Goal: Task Accomplishment & Management: Complete application form

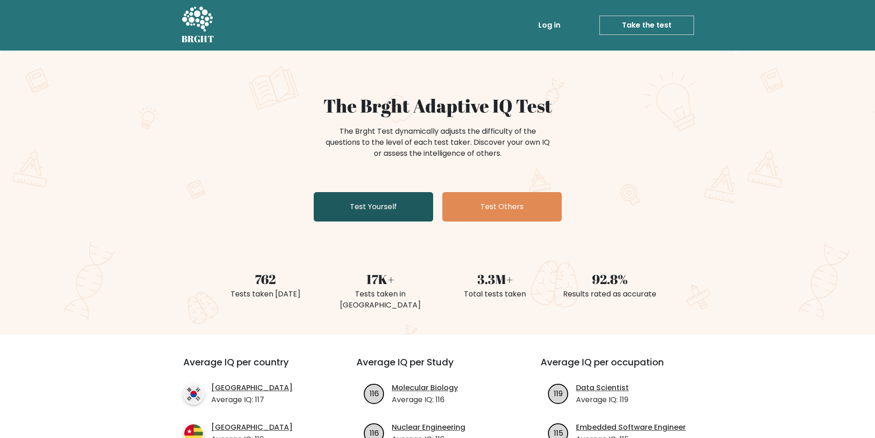
click at [367, 208] on link "Test Yourself" at bounding box center [373, 206] width 119 height 29
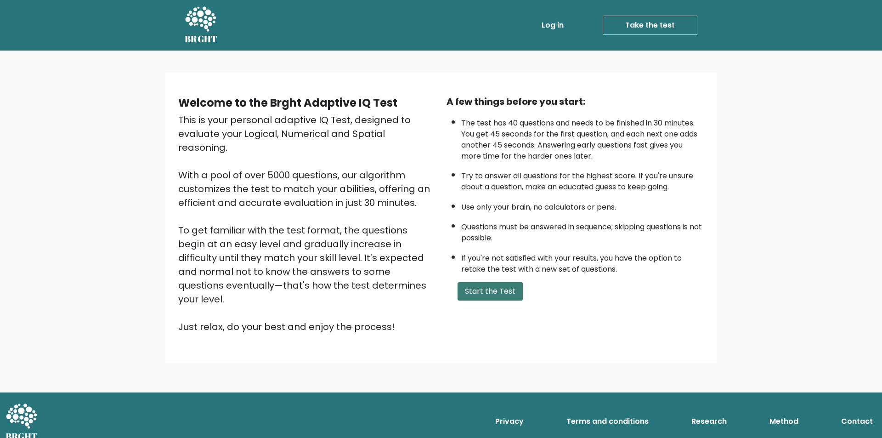
click at [482, 289] on button "Start the Test" at bounding box center [489, 291] width 65 height 18
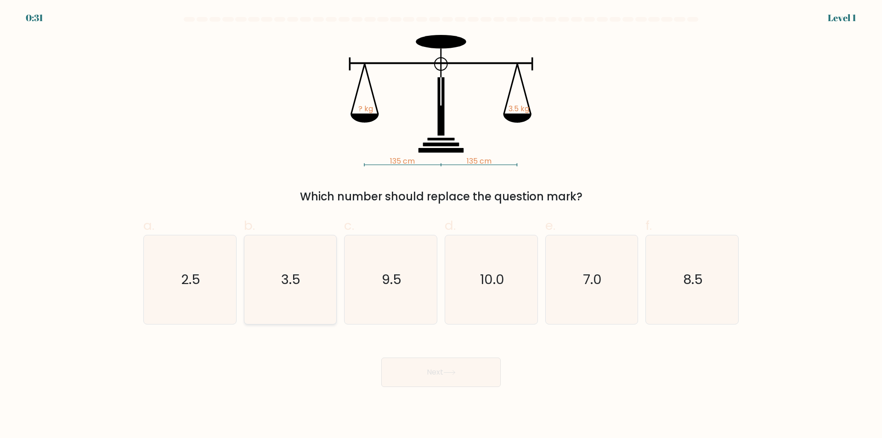
click at [293, 283] on text "3.5" at bounding box center [290, 279] width 19 height 18
click at [441, 225] on input "b. 3.5" at bounding box center [441, 222] width 0 height 6
radio input "true"
click at [416, 371] on button "Next" at bounding box center [440, 371] width 119 height 29
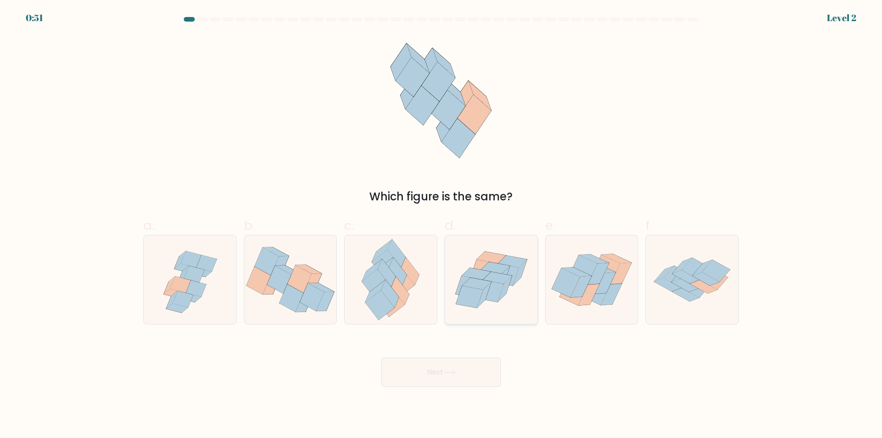
click at [500, 275] on icon at bounding box center [497, 278] width 29 height 12
click at [441, 225] on input "d." at bounding box center [441, 222] width 0 height 6
radio input "true"
click at [429, 374] on button "Next" at bounding box center [440, 371] width 119 height 29
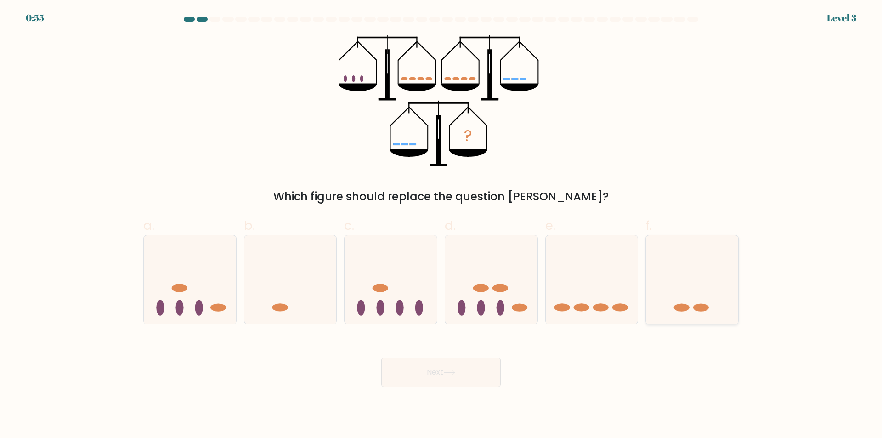
click at [699, 292] on icon at bounding box center [692, 280] width 92 height 76
click at [441, 225] on input "f." at bounding box center [441, 222] width 0 height 6
radio input "true"
click at [429, 375] on button "Next" at bounding box center [440, 371] width 119 height 29
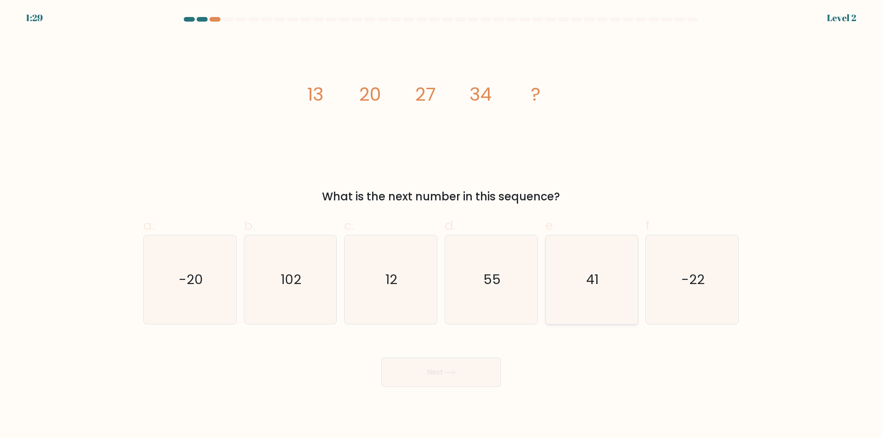
click at [597, 289] on icon "41" at bounding box center [591, 279] width 89 height 89
click at [441, 225] on input "e. 41" at bounding box center [441, 222] width 0 height 6
radio input "true"
click at [433, 374] on button "Next" at bounding box center [440, 371] width 119 height 29
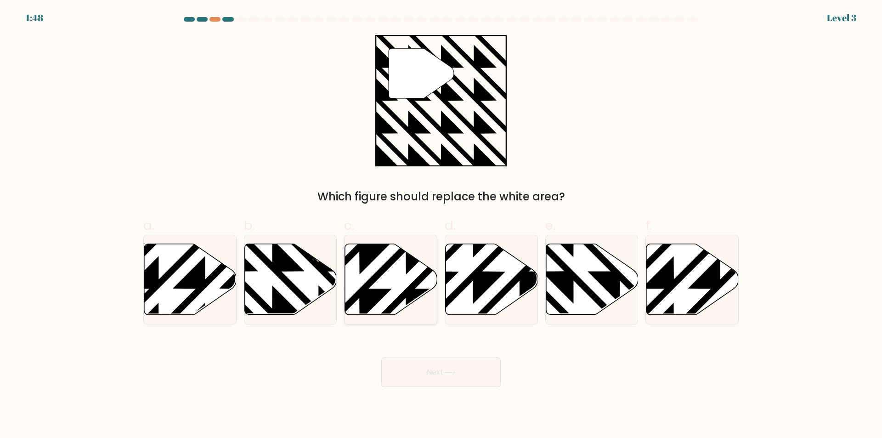
click at [380, 283] on icon at bounding box center [391, 279] width 92 height 71
click at [441, 225] on input "c." at bounding box center [441, 222] width 0 height 6
radio input "true"
click at [413, 373] on button "Next" at bounding box center [440, 371] width 119 height 29
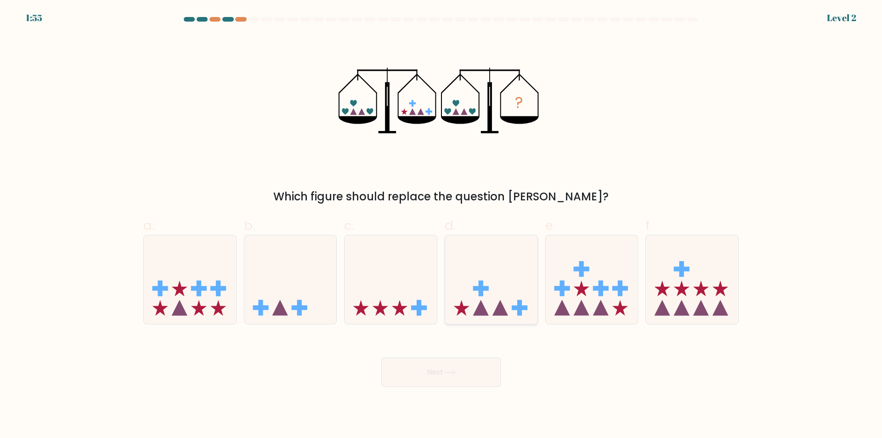
click at [487, 296] on icon at bounding box center [491, 280] width 92 height 76
click at [441, 225] on input "d." at bounding box center [441, 222] width 0 height 6
radio input "true"
click at [430, 371] on button "Next" at bounding box center [440, 371] width 119 height 29
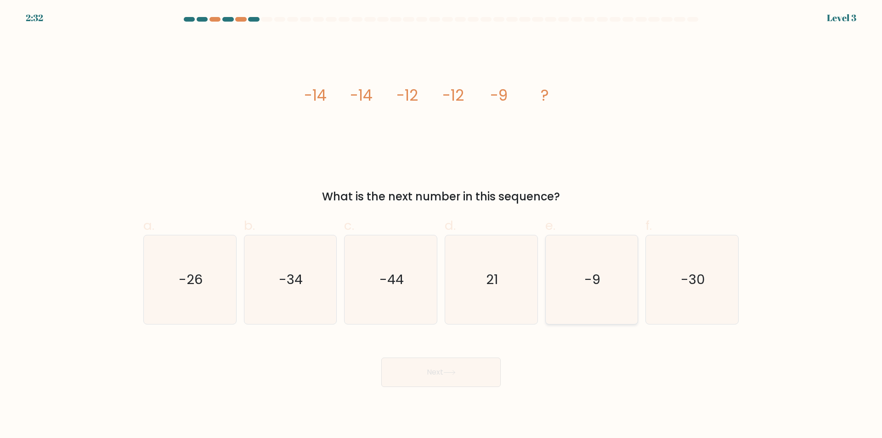
click at [589, 287] on text "-9" at bounding box center [592, 279] width 16 height 18
click at [441, 225] on input "e. -9" at bounding box center [441, 222] width 0 height 6
radio input "true"
click at [432, 371] on button "Next" at bounding box center [440, 371] width 119 height 29
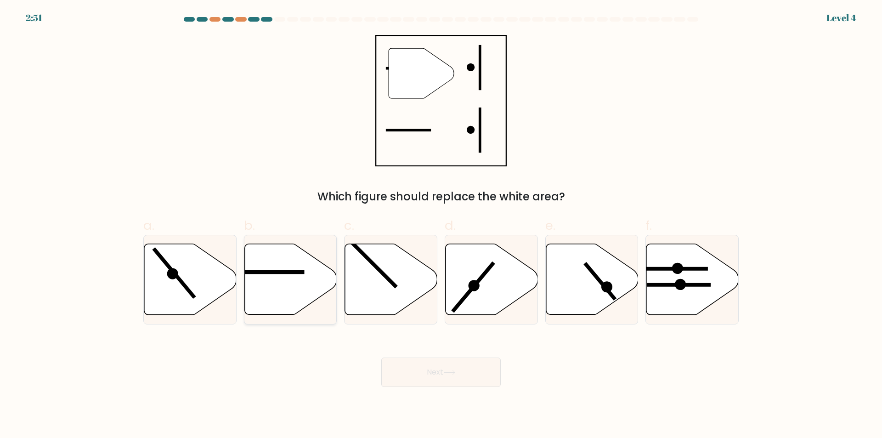
click at [281, 281] on icon at bounding box center [290, 279] width 92 height 71
click at [441, 225] on input "b." at bounding box center [441, 222] width 0 height 6
radio input "true"
click at [417, 377] on button "Next" at bounding box center [440, 371] width 119 height 29
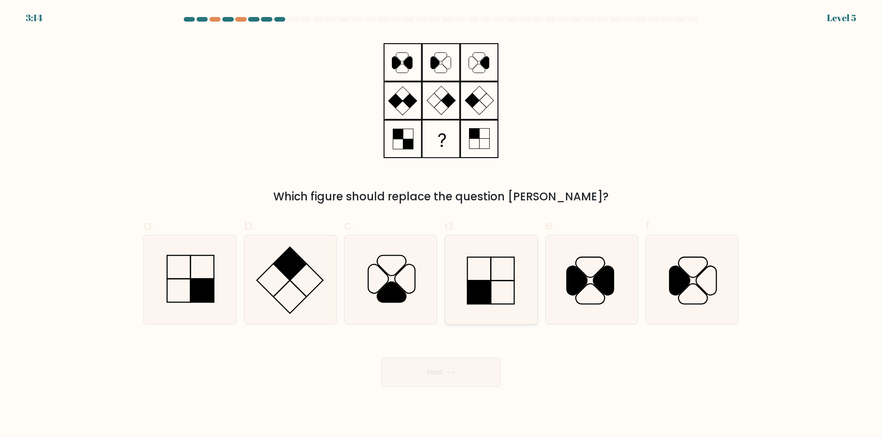
click at [489, 276] on icon at bounding box center [491, 279] width 89 height 89
click at [441, 225] on input "d." at bounding box center [441, 222] width 0 height 6
radio input "true"
click at [428, 369] on button "Next" at bounding box center [440, 371] width 119 height 29
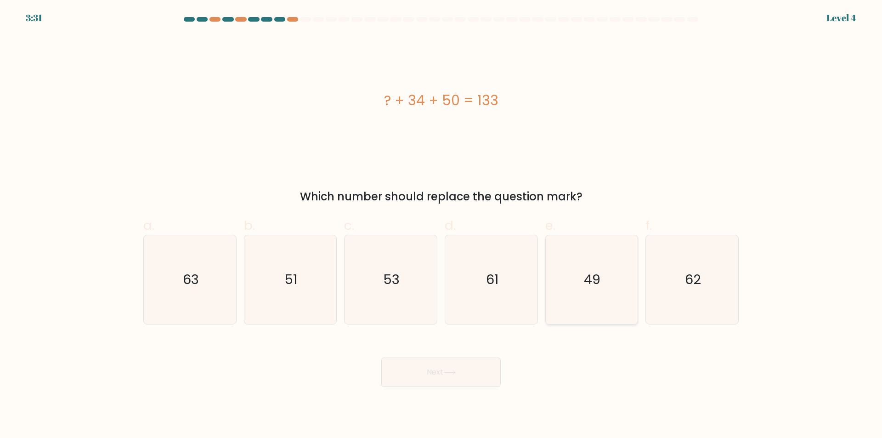
click at [590, 289] on icon "49" at bounding box center [591, 279] width 89 height 89
click at [441, 225] on input "e. 49" at bounding box center [441, 222] width 0 height 6
radio input "true"
click at [442, 371] on button "Next" at bounding box center [440, 371] width 119 height 29
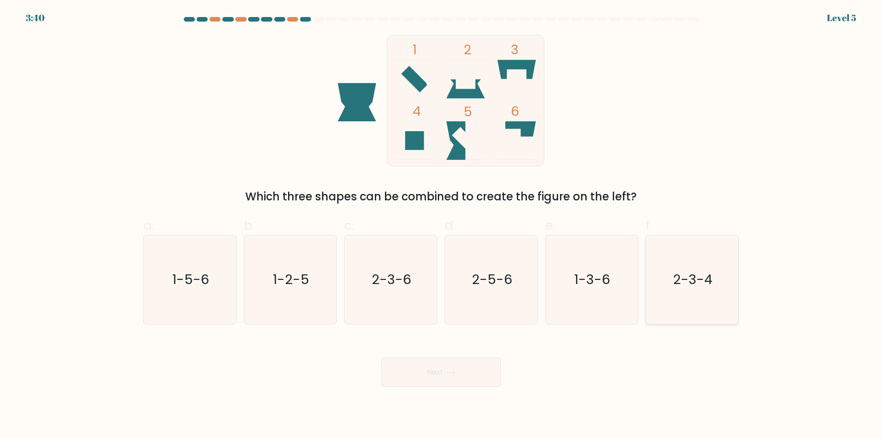
click at [688, 282] on text "2-3-4" at bounding box center [692, 279] width 39 height 18
click at [441, 225] on input "f. 2-3-4" at bounding box center [441, 222] width 0 height 6
radio input "true"
click at [426, 372] on button "Next" at bounding box center [440, 371] width 119 height 29
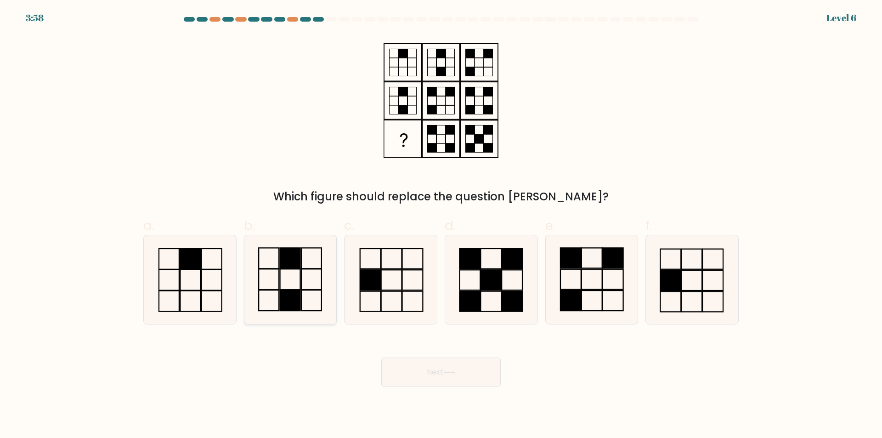
click at [284, 281] on icon at bounding box center [290, 279] width 89 height 89
click at [441, 225] on input "b." at bounding box center [441, 222] width 0 height 6
radio input "true"
click at [433, 372] on button "Next" at bounding box center [440, 371] width 119 height 29
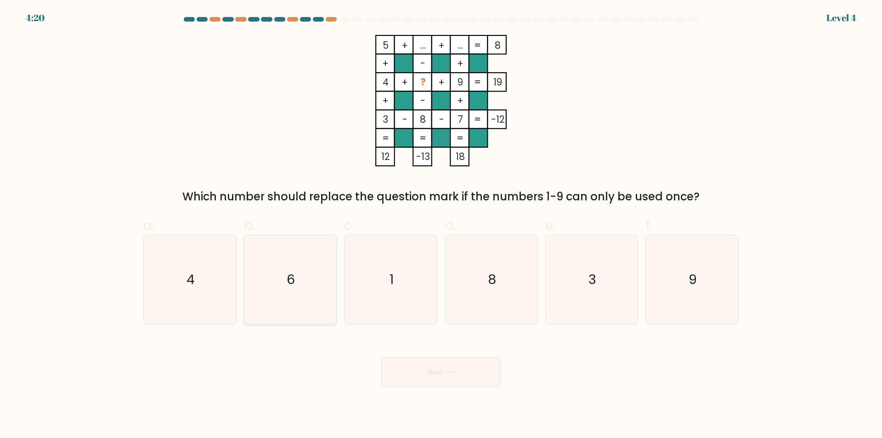
click at [284, 285] on icon "6" at bounding box center [290, 279] width 89 height 89
click at [441, 225] on input "b. 6" at bounding box center [441, 222] width 0 height 6
radio input "true"
click at [424, 370] on button "Next" at bounding box center [440, 371] width 119 height 29
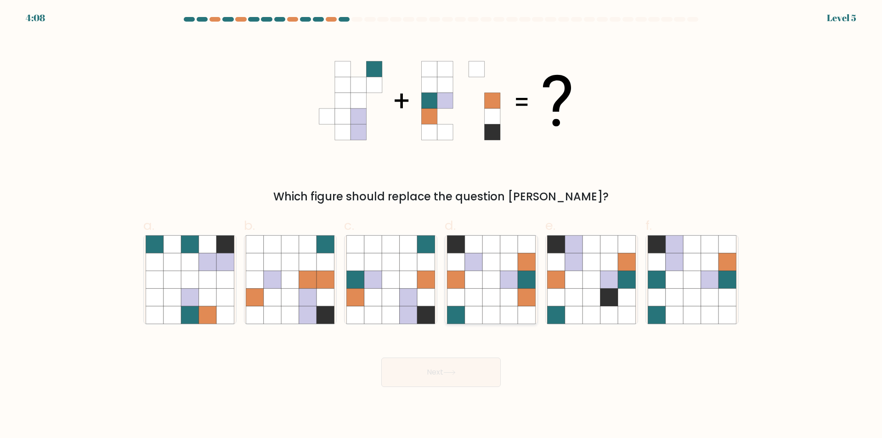
click at [505, 291] on icon at bounding box center [508, 296] width 17 height 17
click at [441, 225] on input "d." at bounding box center [441, 222] width 0 height 6
radio input "true"
click at [421, 374] on button "Next" at bounding box center [440, 371] width 119 height 29
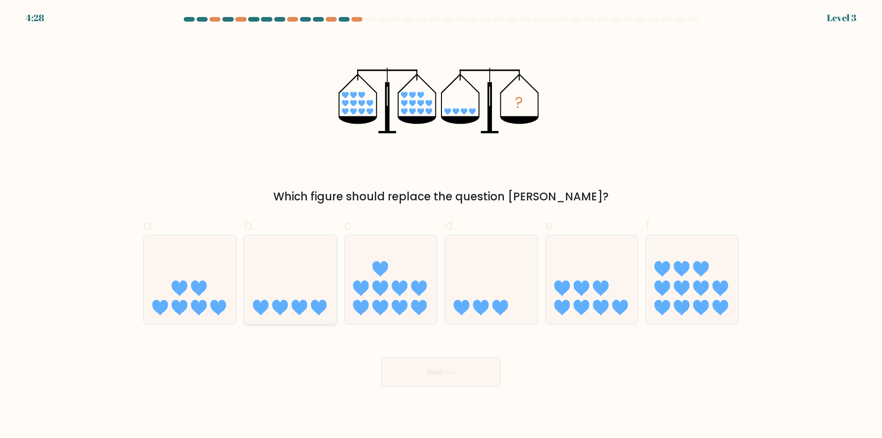
click at [276, 293] on icon at bounding box center [290, 280] width 92 height 76
click at [441, 225] on input "b." at bounding box center [441, 222] width 0 height 6
radio input "true"
click at [415, 371] on button "Next" at bounding box center [440, 371] width 119 height 29
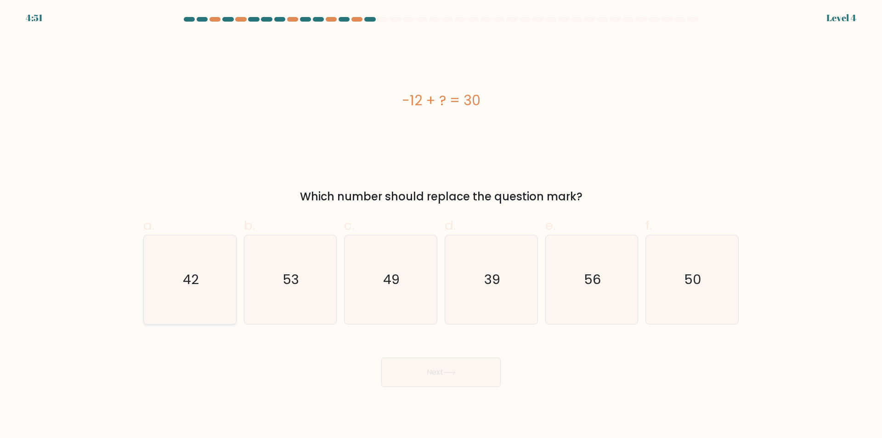
click at [181, 281] on icon "42" at bounding box center [190, 279] width 89 height 89
click at [441, 225] on input "a. 42" at bounding box center [441, 222] width 0 height 6
radio input "true"
click at [431, 372] on button "Next" at bounding box center [440, 371] width 119 height 29
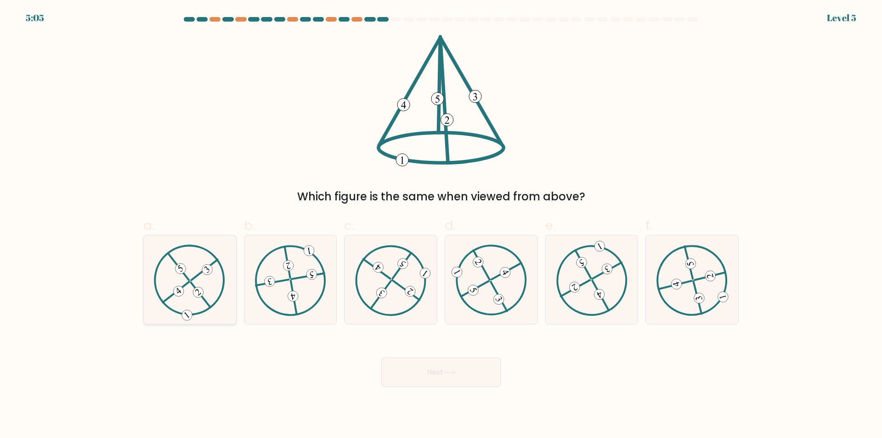
click at [189, 280] on 610 at bounding box center [178, 266] width 21 height 27
click at [441, 225] on input "a." at bounding box center [441, 222] width 0 height 6
radio input "true"
click at [428, 371] on button "Next" at bounding box center [440, 371] width 119 height 29
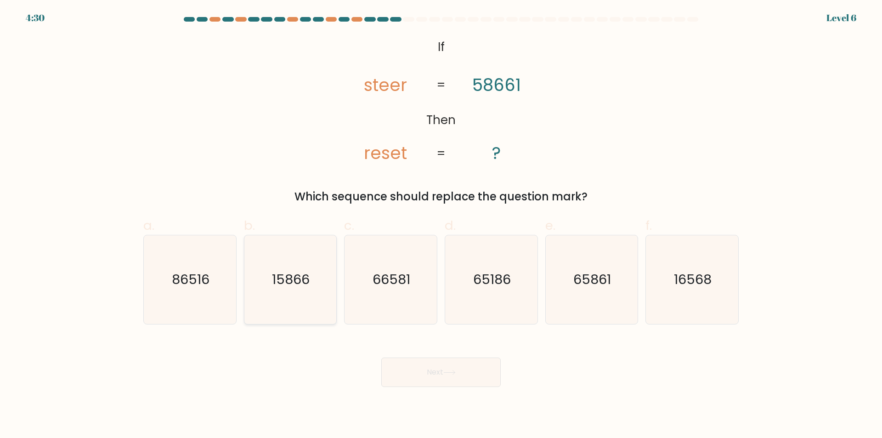
click at [292, 282] on text "15866" at bounding box center [291, 279] width 38 height 18
click at [441, 225] on input "b. 15866" at bounding box center [441, 222] width 0 height 6
radio input "true"
click at [441, 371] on button "Next" at bounding box center [440, 371] width 119 height 29
click at [429, 373] on button "Next" at bounding box center [440, 371] width 119 height 29
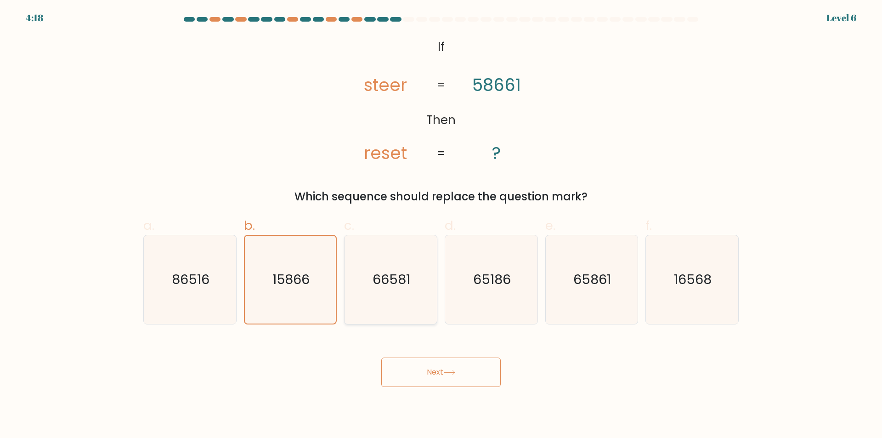
click at [392, 270] on icon "66581" at bounding box center [390, 279] width 89 height 89
click at [441, 225] on input "c. 66581" at bounding box center [441, 222] width 0 height 6
radio input "true"
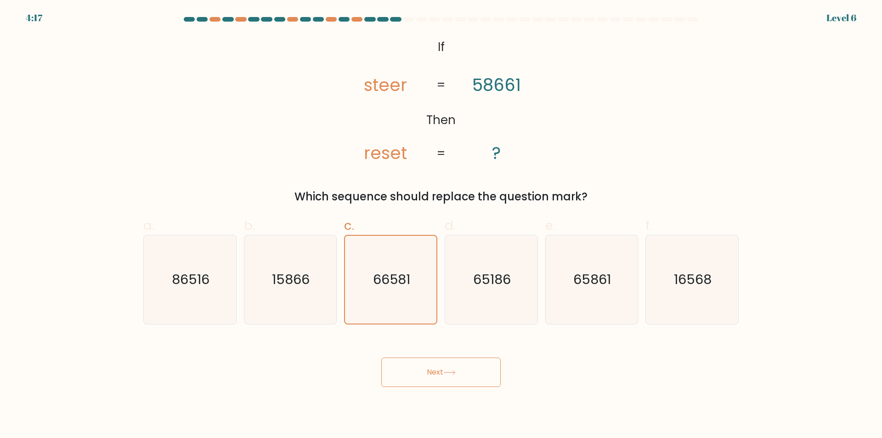
click at [428, 367] on button "Next" at bounding box center [440, 371] width 119 height 29
click at [483, 290] on icon "65186" at bounding box center [491, 279] width 89 height 89
click at [441, 225] on input "d. 65186" at bounding box center [441, 222] width 0 height 6
radio input "true"
click at [429, 375] on button "Next" at bounding box center [440, 371] width 119 height 29
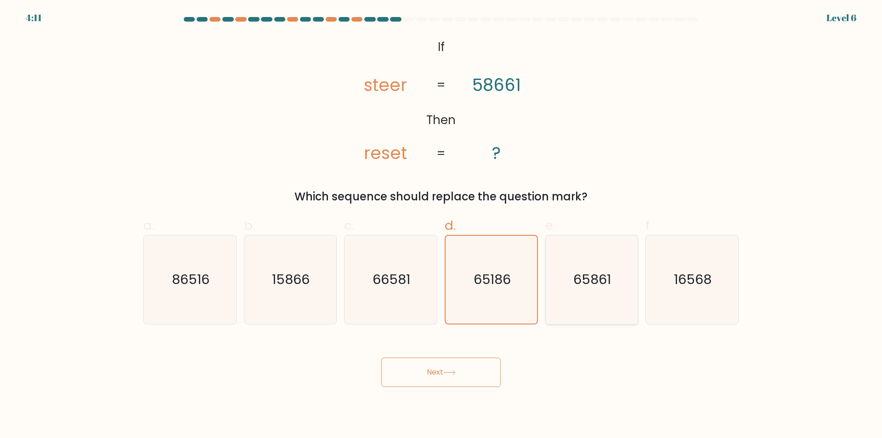
click at [598, 278] on text "65861" at bounding box center [593, 279] width 38 height 18
click at [441, 225] on input "e. 65861" at bounding box center [441, 222] width 0 height 6
radio input "true"
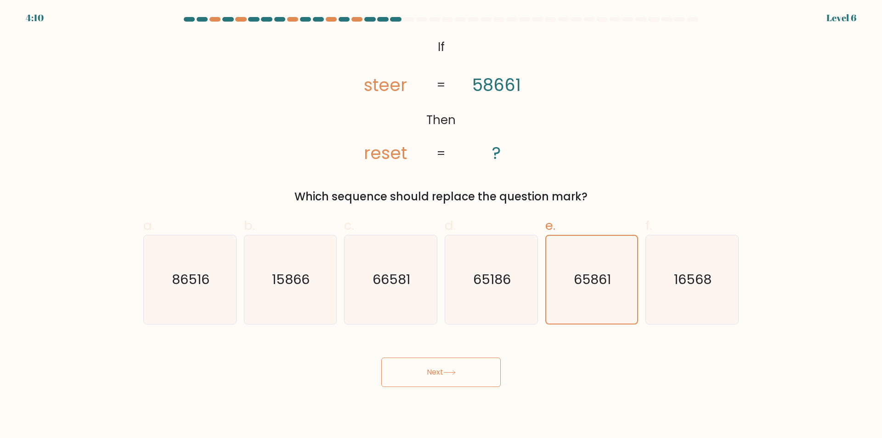
click at [454, 353] on div "Next" at bounding box center [441, 360] width 606 height 51
click at [680, 279] on text "16568" at bounding box center [693, 279] width 38 height 18
click at [441, 225] on input "f. 16568" at bounding box center [441, 222] width 0 height 6
radio input "true"
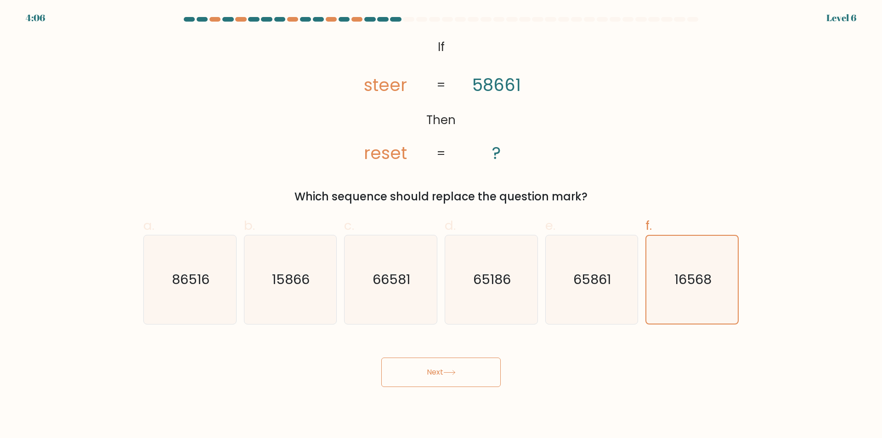
click at [424, 372] on button "Next" at bounding box center [440, 371] width 119 height 29
click at [178, 273] on text "86516" at bounding box center [191, 279] width 38 height 18
click at [441, 225] on input "a. 86516" at bounding box center [441, 222] width 0 height 6
radio input "true"
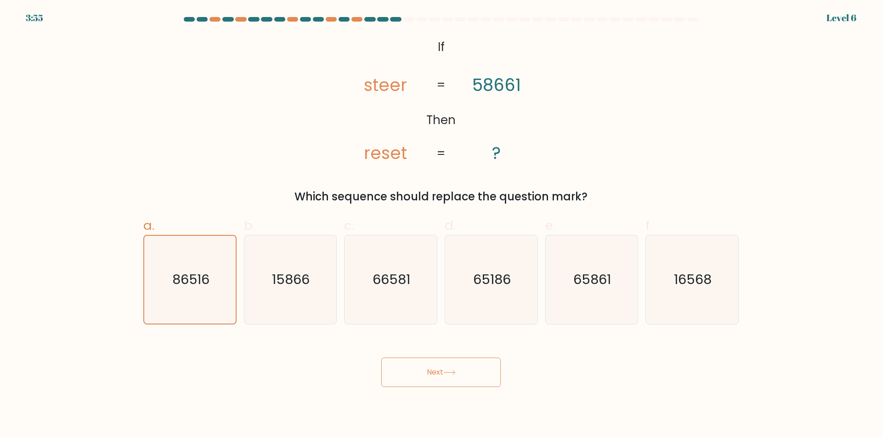
click at [420, 374] on button "Next" at bounding box center [440, 371] width 119 height 29
click at [453, 372] on icon at bounding box center [449, 372] width 12 height 5
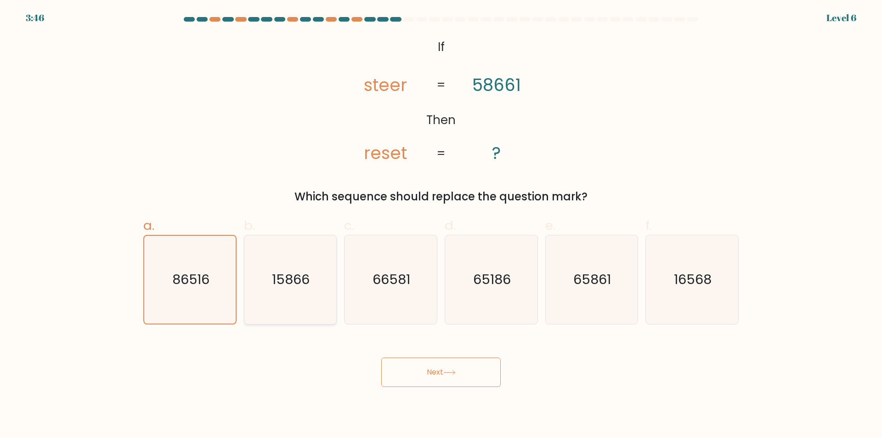
click at [289, 291] on icon "15866" at bounding box center [290, 279] width 89 height 89
click at [441, 225] on input "b. 15866" at bounding box center [441, 222] width 0 height 6
radio input "true"
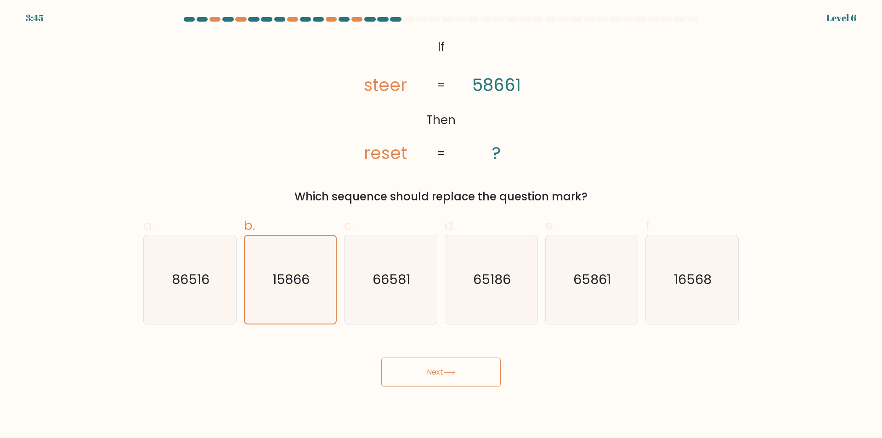
click at [428, 371] on button "Next" at bounding box center [440, 371] width 119 height 29
click at [406, 290] on icon "66581" at bounding box center [390, 279] width 89 height 89
click at [441, 225] on input "c. 66581" at bounding box center [441, 222] width 0 height 6
radio input "true"
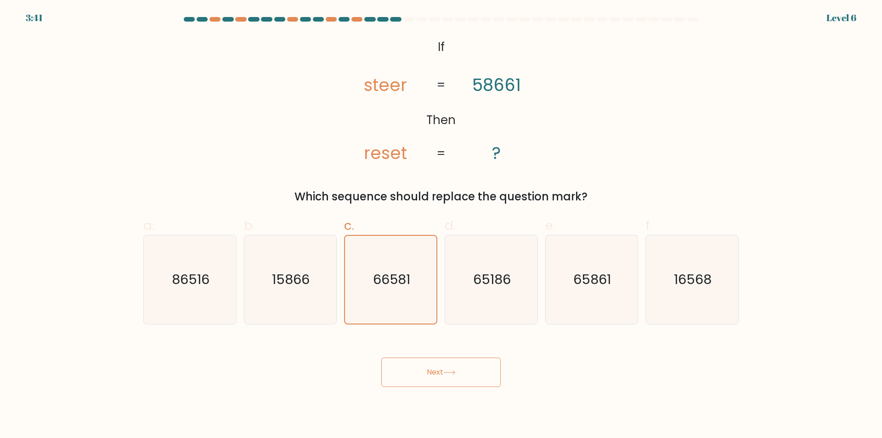
click at [431, 375] on button "Next" at bounding box center [440, 371] width 119 height 29
click at [484, 287] on text "65186" at bounding box center [492, 279] width 38 height 18
click at [441, 225] on input "d. 65186" at bounding box center [441, 222] width 0 height 6
radio input "true"
click at [416, 371] on button "Next" at bounding box center [440, 371] width 119 height 29
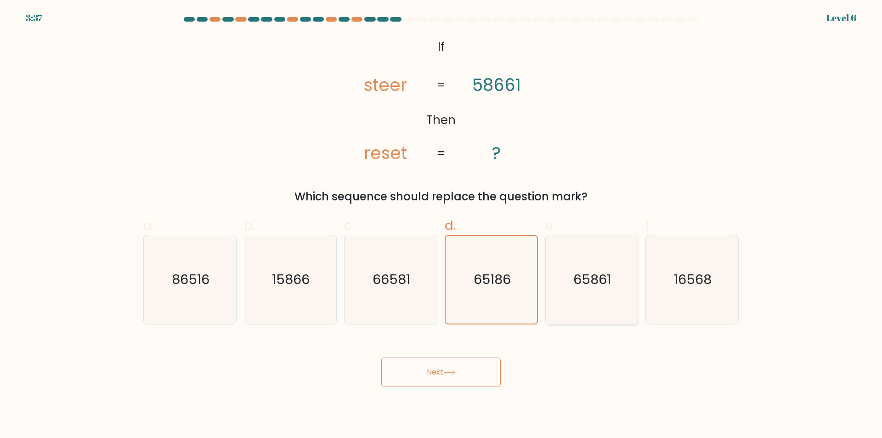
click at [582, 278] on text "65861" at bounding box center [593, 279] width 38 height 18
click at [441, 225] on input "e. 65861" at bounding box center [441, 222] width 0 height 6
radio input "true"
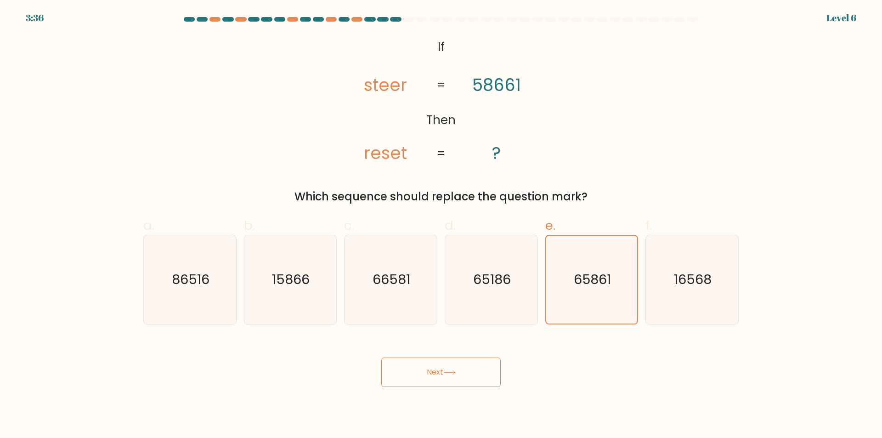
click at [429, 371] on button "Next" at bounding box center [440, 371] width 119 height 29
click at [695, 285] on text "16568" at bounding box center [693, 279] width 38 height 18
click at [441, 225] on input "f. 16568" at bounding box center [441, 222] width 0 height 6
radio input "true"
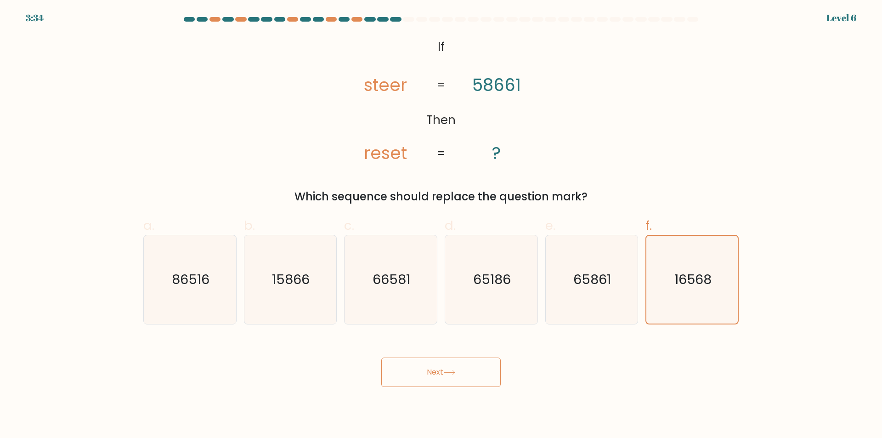
click at [403, 371] on button "Next" at bounding box center [440, 371] width 119 height 29
click at [452, 374] on icon at bounding box center [449, 372] width 12 height 5
click at [495, 369] on button "Next" at bounding box center [440, 371] width 119 height 29
click at [430, 368] on button "Next" at bounding box center [440, 371] width 119 height 29
click at [415, 374] on button "Next" at bounding box center [440, 371] width 119 height 29
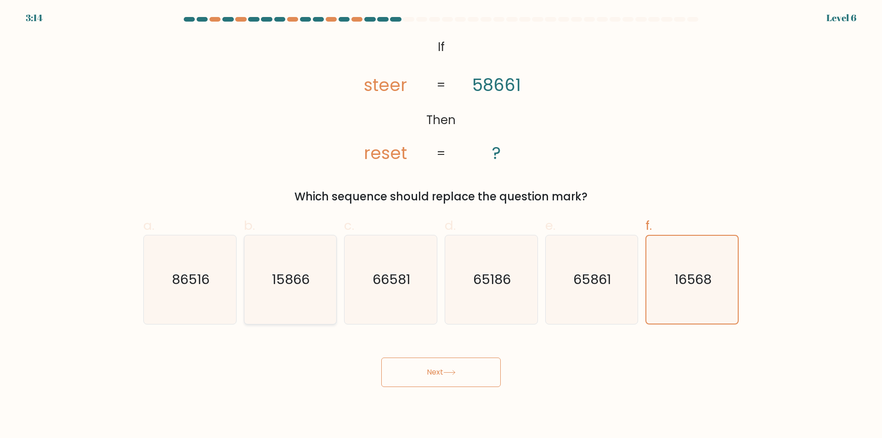
click at [309, 280] on text "15866" at bounding box center [291, 279] width 38 height 18
click at [441, 225] on input "b. 15866" at bounding box center [441, 222] width 0 height 6
radio input "true"
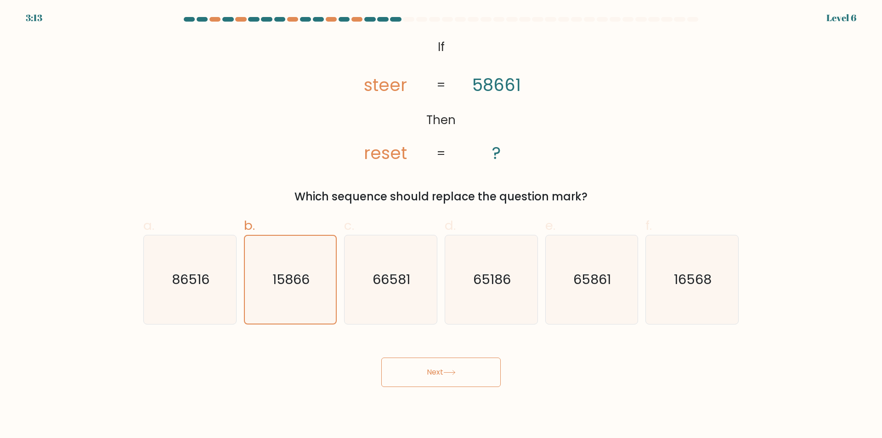
click at [422, 365] on button "Next" at bounding box center [440, 371] width 119 height 29
click at [429, 373] on button "Next" at bounding box center [440, 371] width 119 height 29
click at [452, 373] on icon at bounding box center [449, 372] width 12 height 5
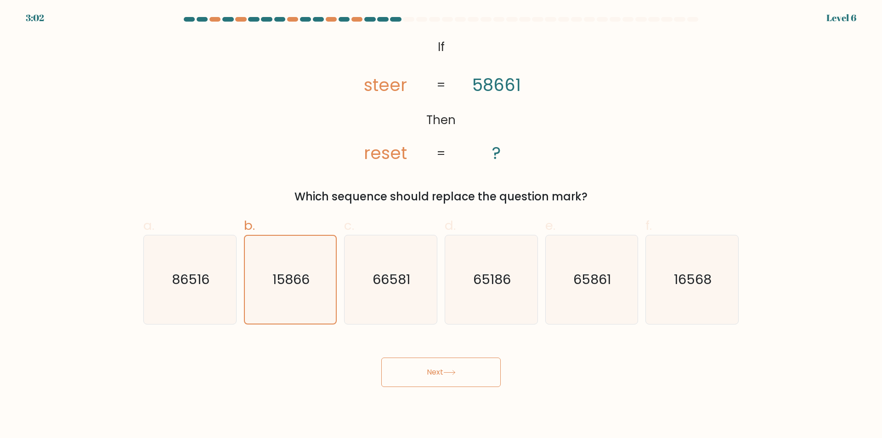
click at [452, 373] on icon at bounding box center [449, 372] width 12 height 5
click at [422, 368] on button "Next" at bounding box center [440, 371] width 119 height 29
click at [428, 368] on button "Next" at bounding box center [440, 371] width 119 height 29
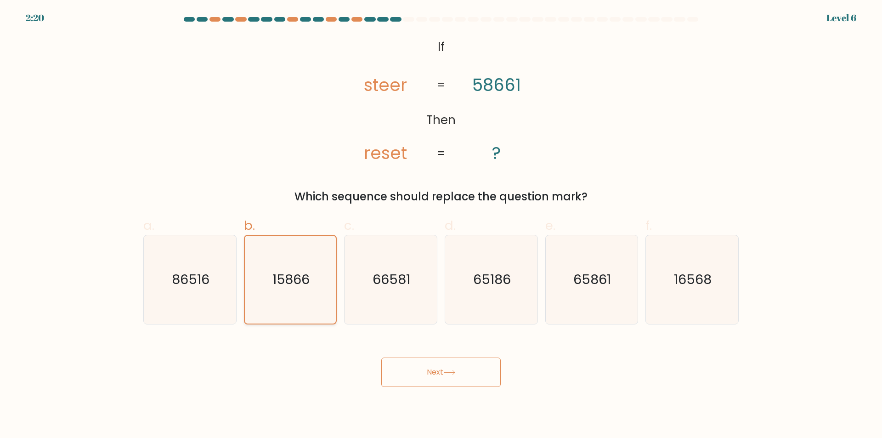
click at [301, 291] on icon "15866" at bounding box center [290, 280] width 88 height 88
click at [441, 225] on input "b. 15866" at bounding box center [441, 222] width 0 height 6
click at [433, 371] on button "Next" at bounding box center [440, 371] width 119 height 29
click at [433, 373] on button "Next" at bounding box center [440, 371] width 119 height 29
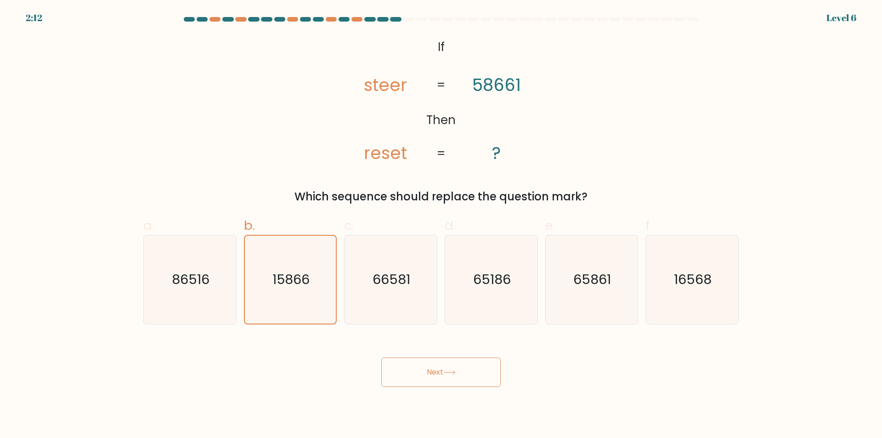
click at [433, 373] on button "Next" at bounding box center [440, 371] width 119 height 29
click at [430, 366] on button "Next" at bounding box center [440, 371] width 119 height 29
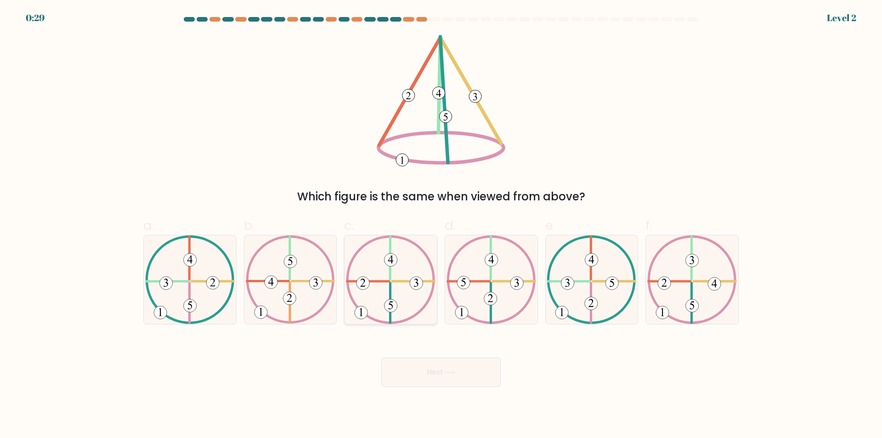
click at [394, 291] on icon at bounding box center [391, 279] width 90 height 89
click at [441, 225] on input "c." at bounding box center [441, 222] width 0 height 6
radio input "true"
click at [426, 374] on button "Next" at bounding box center [440, 371] width 119 height 29
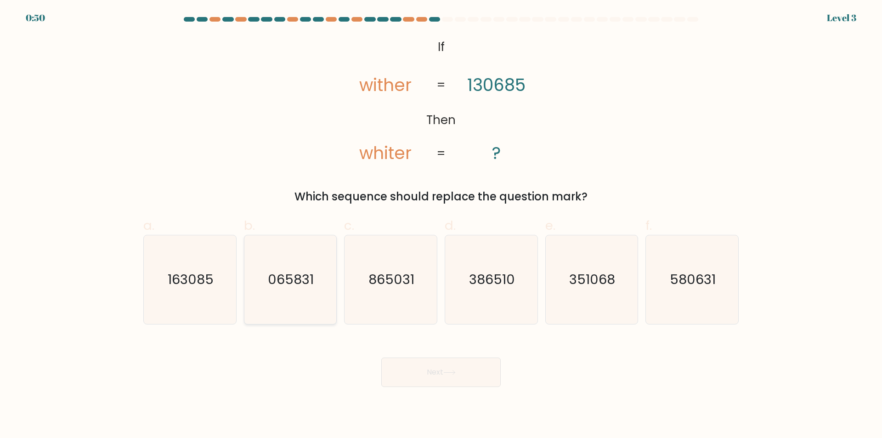
click at [282, 281] on text "065831" at bounding box center [291, 279] width 46 height 18
click at [441, 225] on input "b. 065831" at bounding box center [441, 222] width 0 height 6
radio input "true"
click at [432, 373] on button "Next" at bounding box center [440, 371] width 119 height 29
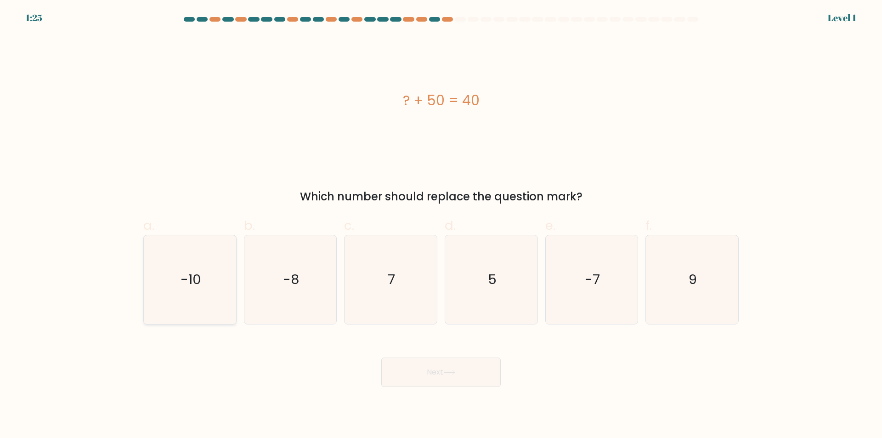
click at [172, 277] on icon "-10" at bounding box center [190, 279] width 89 height 89
click at [441, 225] on input "a. -10" at bounding box center [441, 222] width 0 height 6
radio input "true"
click at [423, 371] on button "Next" at bounding box center [440, 371] width 119 height 29
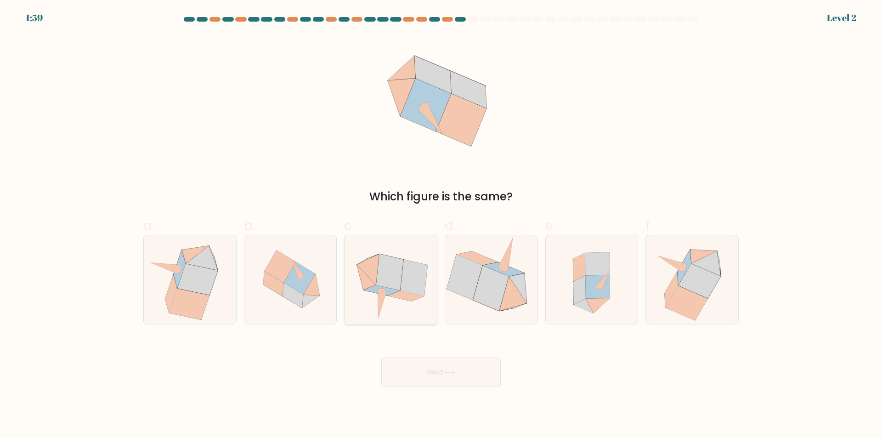
click at [382, 275] on icon at bounding box center [389, 272] width 27 height 36
click at [441, 225] on input "c." at bounding box center [441, 222] width 0 height 6
radio input "true"
click at [430, 373] on button "Next" at bounding box center [440, 371] width 119 height 29
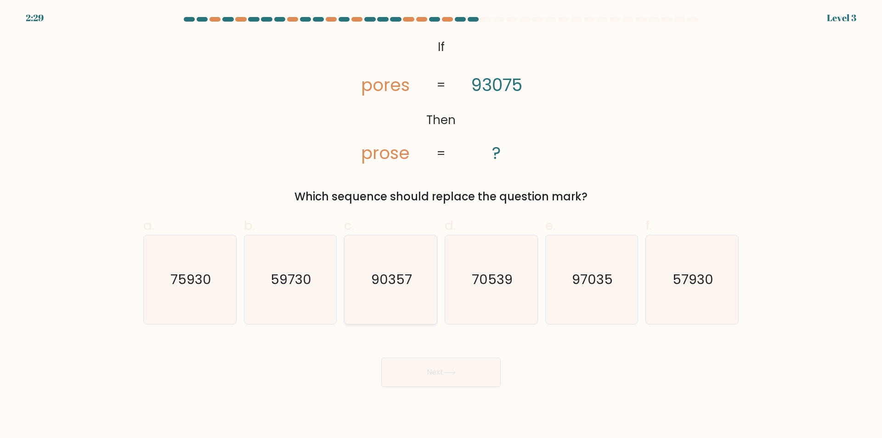
click at [392, 281] on text "90357" at bounding box center [391, 279] width 41 height 18
click at [441, 225] on input "c. 90357" at bounding box center [441, 222] width 0 height 6
radio input "true"
click at [423, 369] on button "Next" at bounding box center [440, 371] width 119 height 29
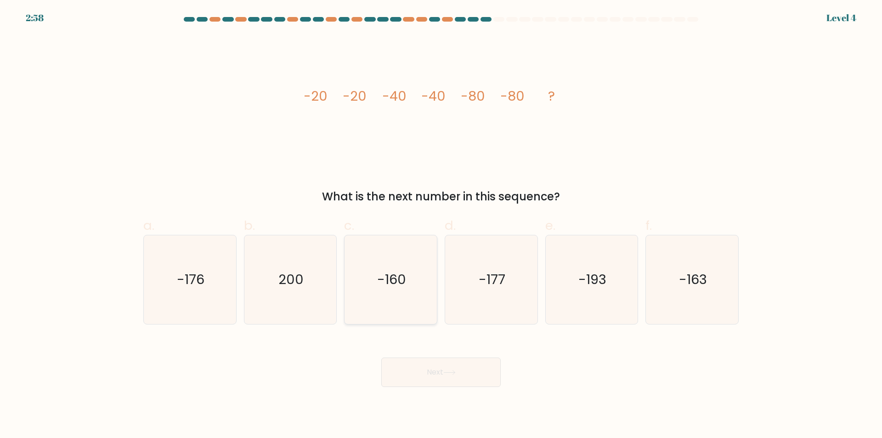
click at [390, 285] on text "-160" at bounding box center [391, 279] width 29 height 18
click at [441, 225] on input "c. -160" at bounding box center [441, 222] width 0 height 6
radio input "true"
click at [416, 374] on button "Next" at bounding box center [440, 371] width 119 height 29
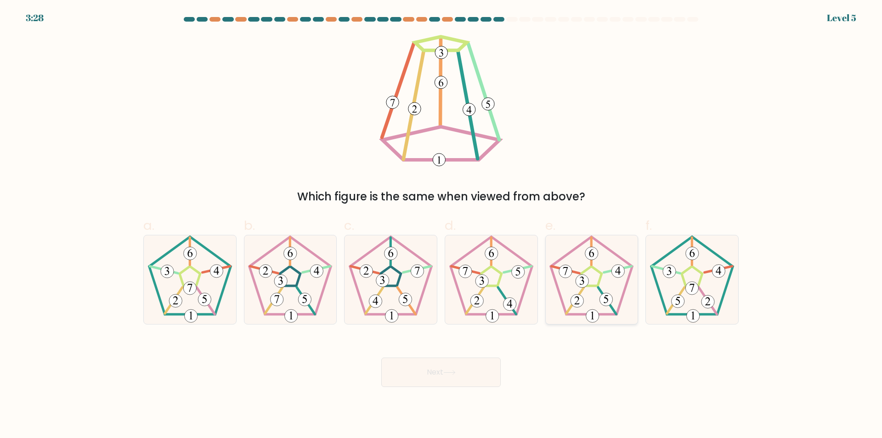
click at [597, 288] on icon at bounding box center [591, 279] width 89 height 89
click at [441, 225] on input "e." at bounding box center [441, 222] width 0 height 6
radio input "true"
click at [433, 368] on button "Next" at bounding box center [440, 371] width 119 height 29
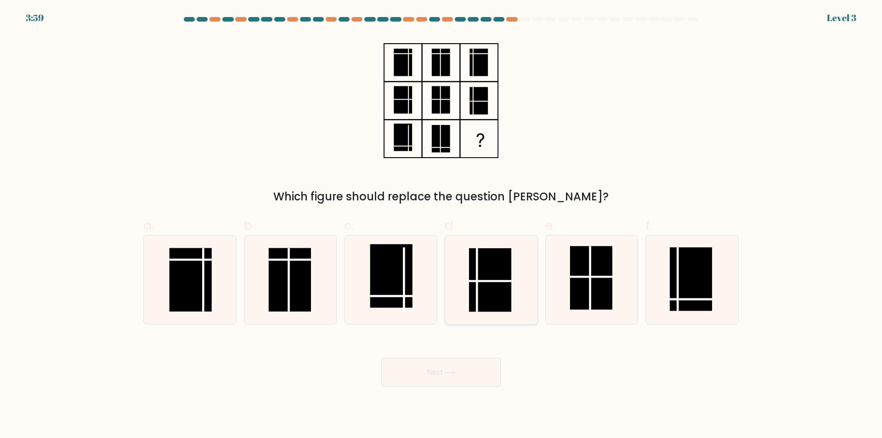
click at [479, 276] on rect at bounding box center [490, 279] width 42 height 63
click at [441, 225] on input "d." at bounding box center [441, 222] width 0 height 6
radio input "true"
click at [426, 374] on button "Next" at bounding box center [440, 371] width 119 height 29
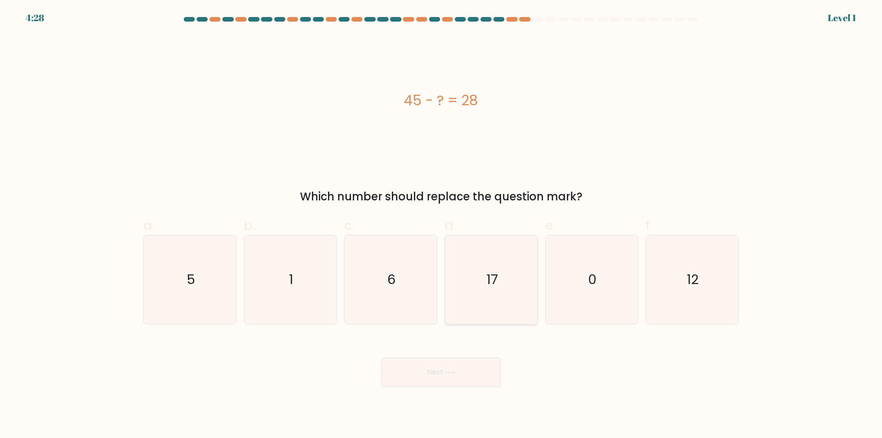
click at [487, 276] on text "17" at bounding box center [491, 279] width 11 height 18
click at [441, 225] on input "d. 17" at bounding box center [441, 222] width 0 height 6
radio input "true"
click at [428, 371] on button "Next" at bounding box center [440, 371] width 119 height 29
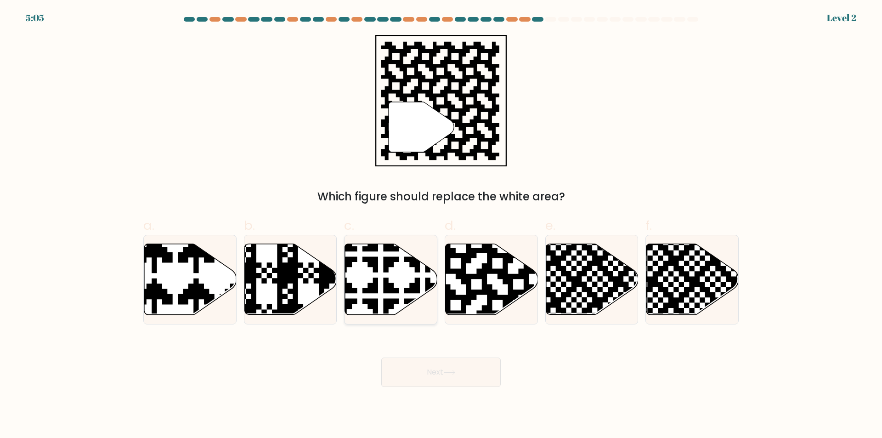
click at [373, 279] on icon at bounding box center [360, 317] width 162 height 162
click at [441, 225] on input "c." at bounding box center [441, 222] width 0 height 6
radio input "true"
click at [426, 371] on button "Next" at bounding box center [440, 371] width 119 height 29
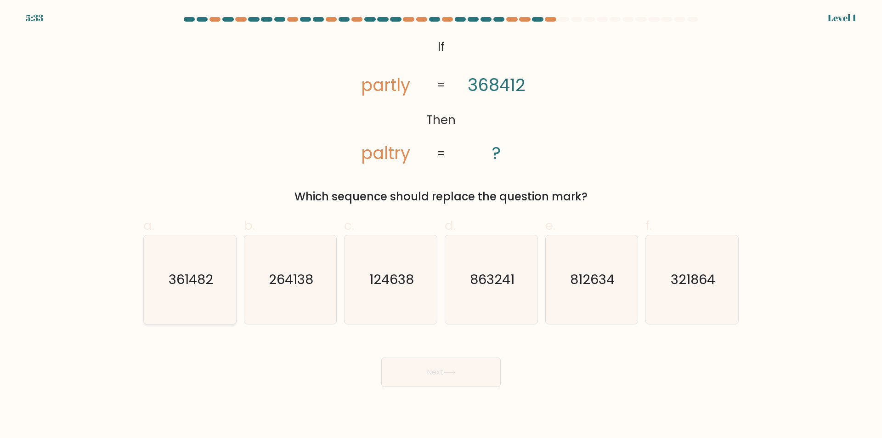
click at [181, 288] on text "361482" at bounding box center [191, 279] width 45 height 18
click at [441, 225] on input "a. 361482" at bounding box center [441, 222] width 0 height 6
radio input "true"
click at [423, 371] on button "Next" at bounding box center [440, 371] width 119 height 29
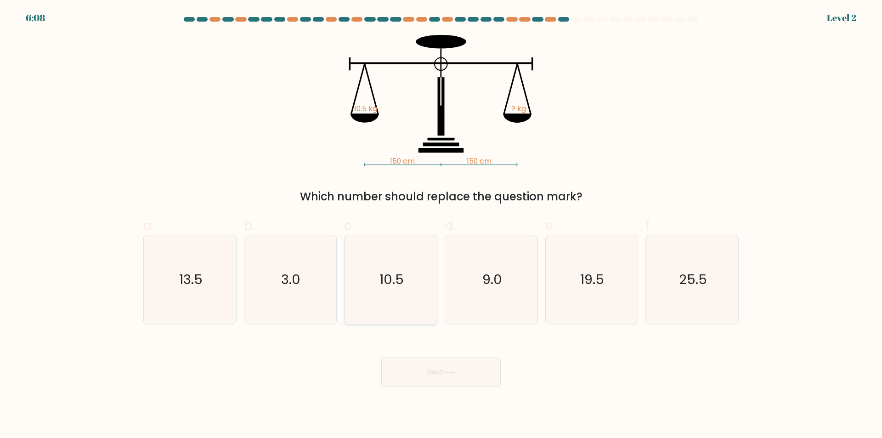
click at [398, 292] on icon "10.5" at bounding box center [390, 279] width 89 height 89
click at [441, 225] on input "c. 10.5" at bounding box center [441, 222] width 0 height 6
radio input "true"
click at [433, 371] on button "Next" at bounding box center [440, 371] width 119 height 29
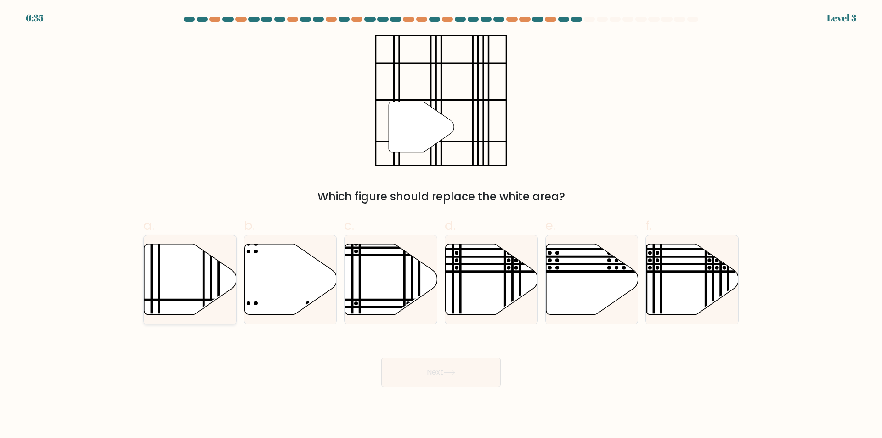
click at [185, 279] on icon at bounding box center [190, 279] width 92 height 71
click at [441, 225] on input "a." at bounding box center [441, 222] width 0 height 6
radio input "true"
click at [438, 366] on button "Next" at bounding box center [440, 371] width 119 height 29
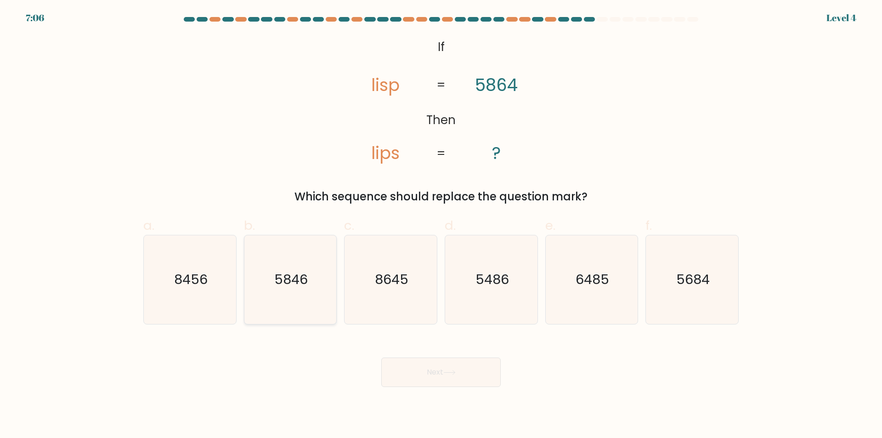
click at [293, 291] on icon "5846" at bounding box center [290, 279] width 89 height 89
click at [441, 225] on input "b. 5846" at bounding box center [441, 222] width 0 height 6
radio input "true"
click at [433, 379] on button "Next" at bounding box center [440, 371] width 119 height 29
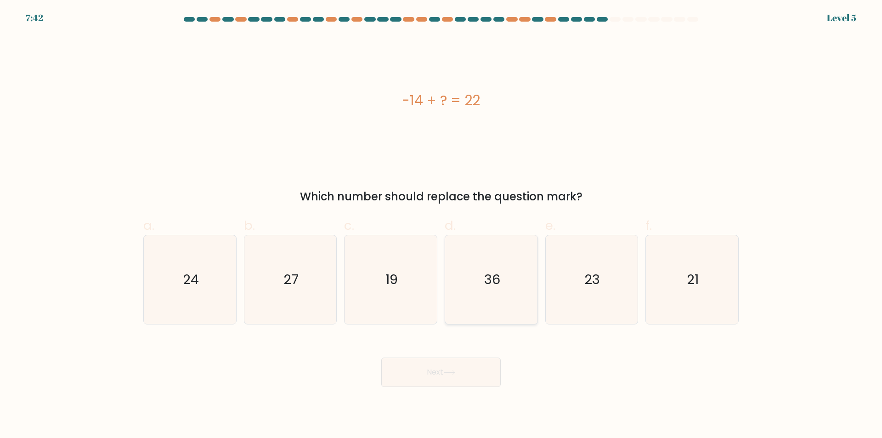
click at [487, 302] on icon "36" at bounding box center [491, 279] width 89 height 89
click at [441, 225] on input "d. 36" at bounding box center [441, 222] width 0 height 6
radio input "true"
drag, startPoint x: 409, startPoint y: 374, endPoint x: 407, endPoint y: 363, distance: 11.7
click at [409, 373] on button "Next" at bounding box center [440, 371] width 119 height 29
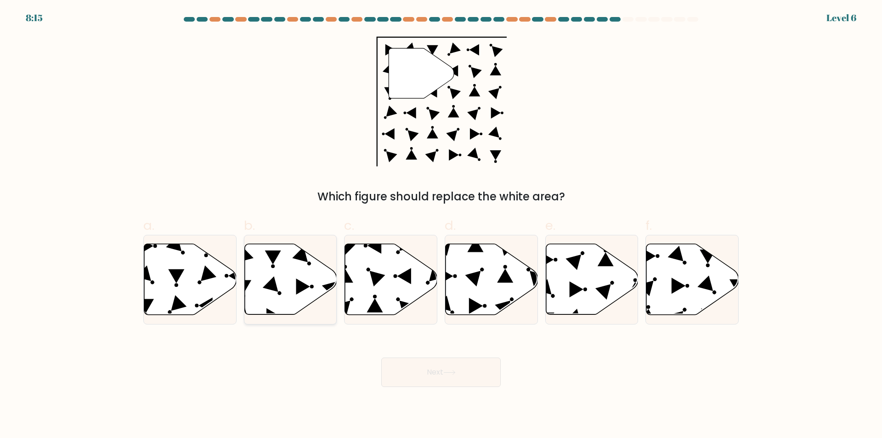
click at [282, 279] on icon at bounding box center [290, 279] width 92 height 71
click at [441, 225] on input "b." at bounding box center [441, 222] width 0 height 6
radio input "true"
click at [420, 373] on button "Next" at bounding box center [440, 371] width 119 height 29
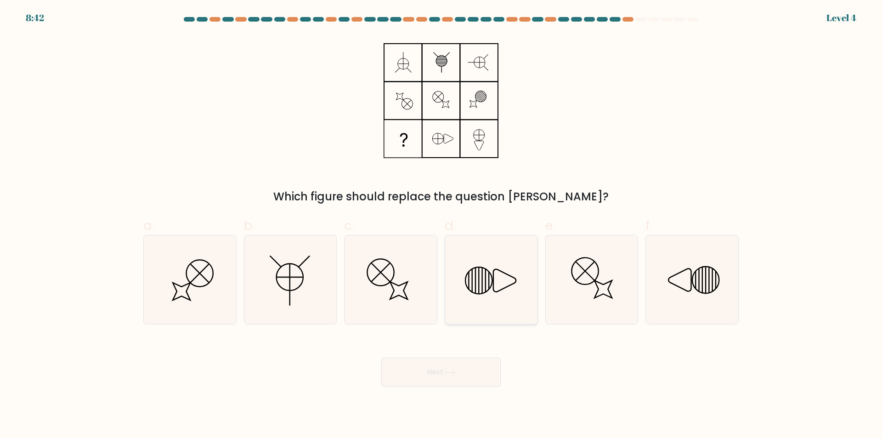
click at [487, 283] on icon at bounding box center [491, 279] width 89 height 89
click at [441, 225] on input "d." at bounding box center [441, 222] width 0 height 6
radio input "true"
click at [435, 367] on button "Next" at bounding box center [440, 371] width 119 height 29
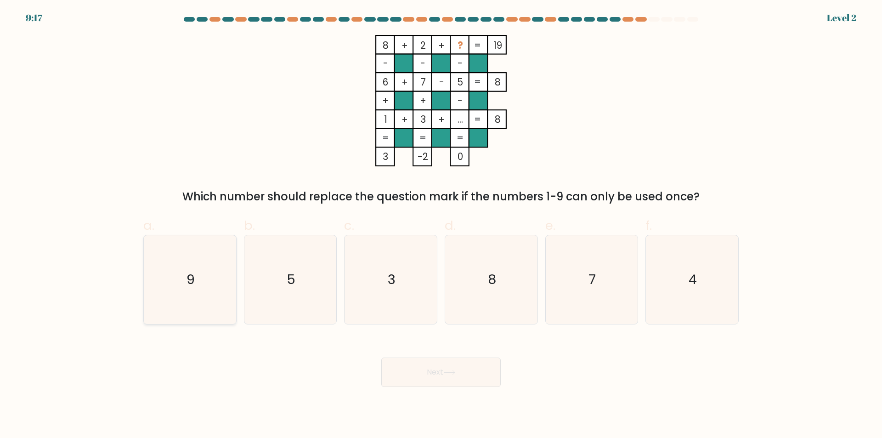
click at [200, 281] on icon "9" at bounding box center [190, 279] width 89 height 89
click at [441, 225] on input "a. 9" at bounding box center [441, 222] width 0 height 6
radio input "true"
click at [435, 372] on button "Next" at bounding box center [440, 371] width 119 height 29
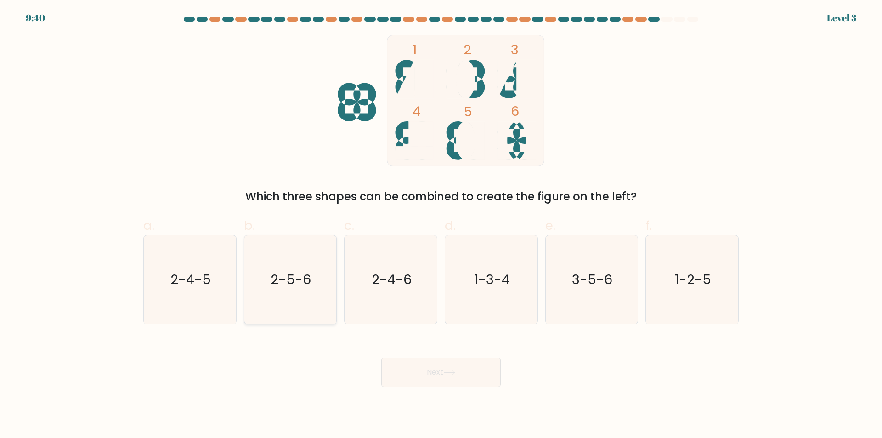
click at [288, 281] on text "2-5-6" at bounding box center [291, 279] width 40 height 18
click at [441, 225] on input "b. 2-5-6" at bounding box center [441, 222] width 0 height 6
radio input "true"
click at [295, 284] on text "2-5-6" at bounding box center [290, 279] width 39 height 18
click at [441, 225] on input "b. 2-5-6" at bounding box center [441, 222] width 0 height 6
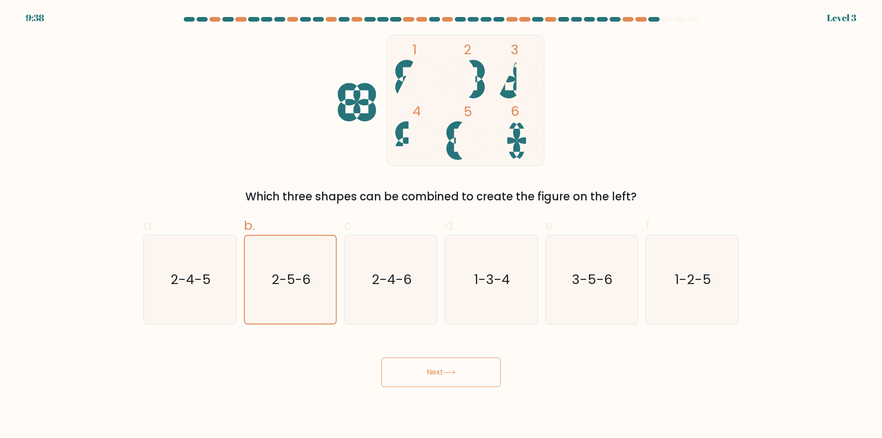
click at [423, 371] on button "Next" at bounding box center [440, 371] width 119 height 29
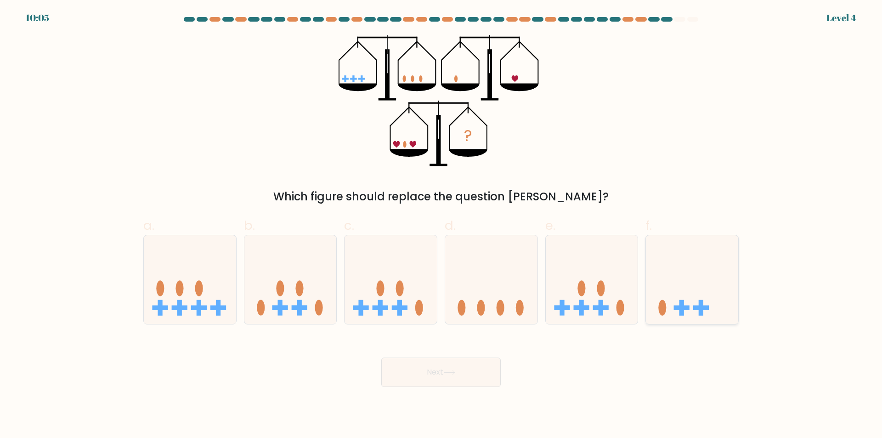
click at [670, 297] on icon at bounding box center [692, 280] width 92 height 76
click at [441, 225] on input "f." at bounding box center [441, 222] width 0 height 6
radio input "true"
click at [422, 371] on button "Next" at bounding box center [440, 371] width 119 height 29
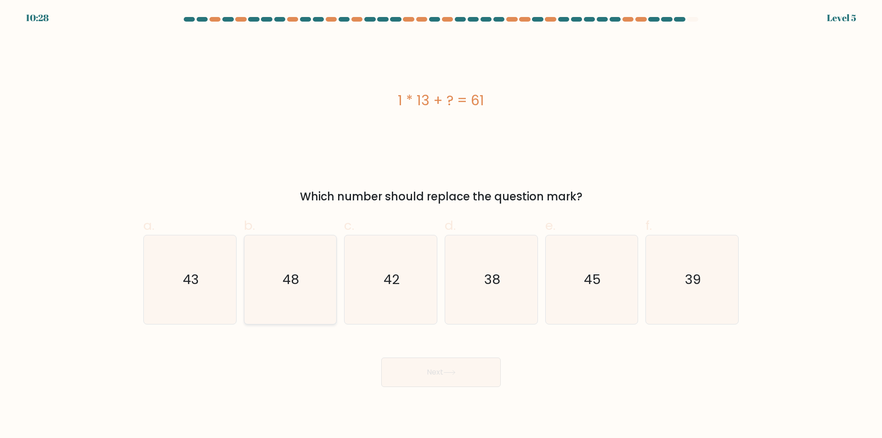
click at [291, 274] on text "48" at bounding box center [291, 279] width 17 height 18
click at [441, 225] on input "b. 48" at bounding box center [441, 222] width 0 height 6
radio input "true"
click at [414, 371] on button "Next" at bounding box center [440, 371] width 119 height 29
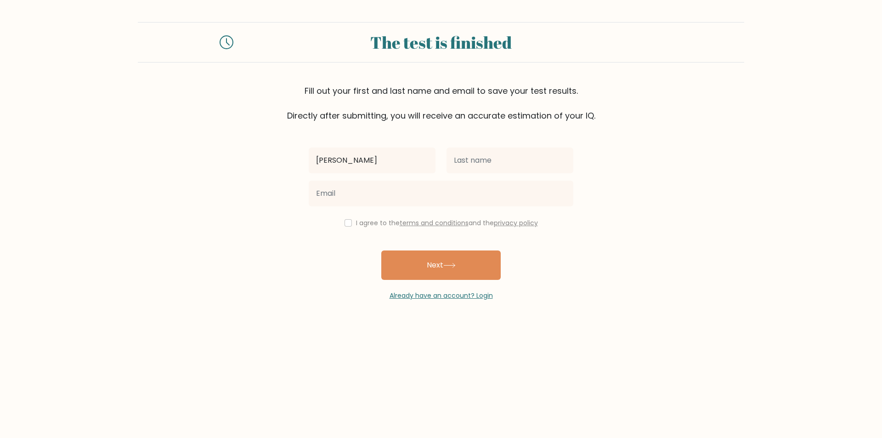
type input "[PERSON_NAME]"
click at [506, 159] on input "text" at bounding box center [509, 160] width 127 height 26
type input "Okidia"
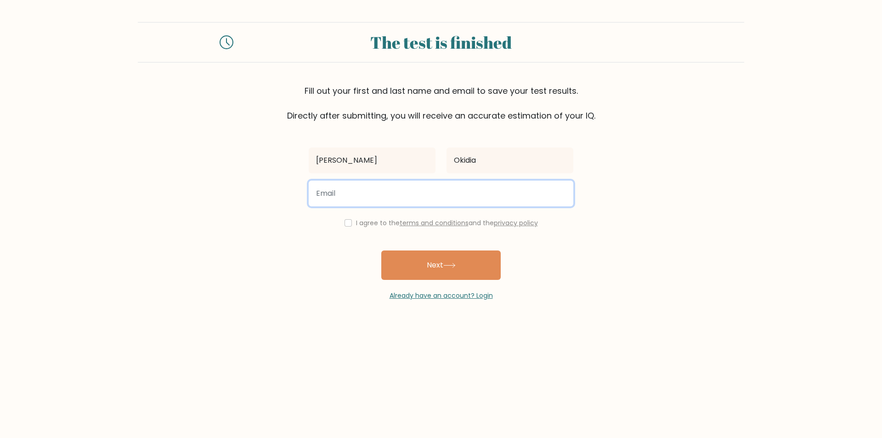
click at [369, 193] on input "email" at bounding box center [441, 193] width 264 height 26
type input "alisamwayi@yahoo.com"
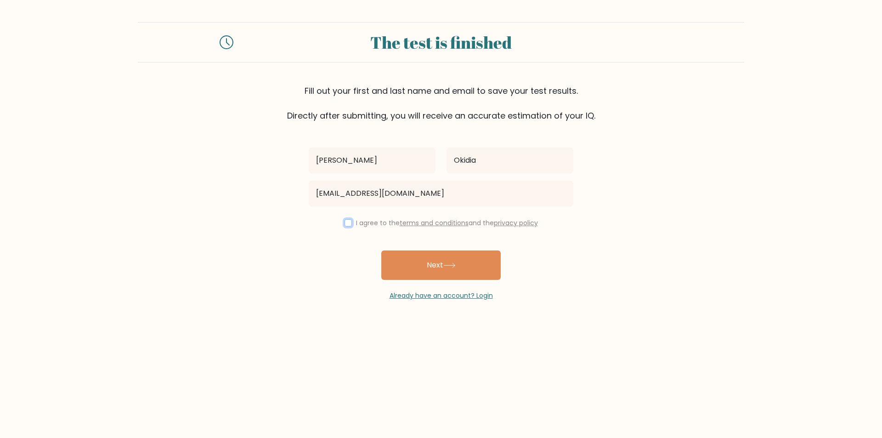
click at [348, 224] on input "checkbox" at bounding box center [347, 222] width 7 height 7
checkbox input "true"
click at [429, 263] on button "Next" at bounding box center [440, 264] width 119 height 29
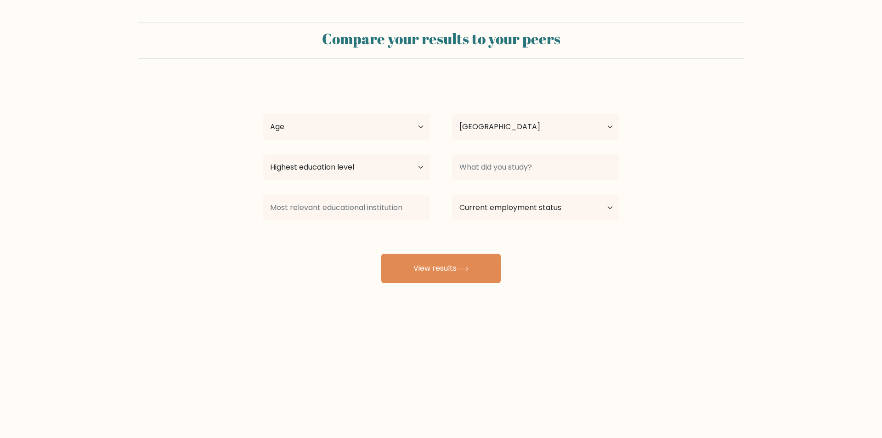
select select "KE"
click at [421, 128] on select "Age Under [DEMOGRAPHIC_DATA] [DEMOGRAPHIC_DATA] [DEMOGRAPHIC_DATA] [DEMOGRAPHIC…" at bounding box center [346, 127] width 167 height 26
select select "35_44"
click at [263, 114] on select "Age Under [DEMOGRAPHIC_DATA] [DEMOGRAPHIC_DATA] [DEMOGRAPHIC_DATA] [DEMOGRAPHIC…" at bounding box center [346, 127] width 167 height 26
click at [611, 127] on select "Country [GEOGRAPHIC_DATA] [GEOGRAPHIC_DATA] [GEOGRAPHIC_DATA] [US_STATE] [GEOGR…" at bounding box center [535, 127] width 167 height 26
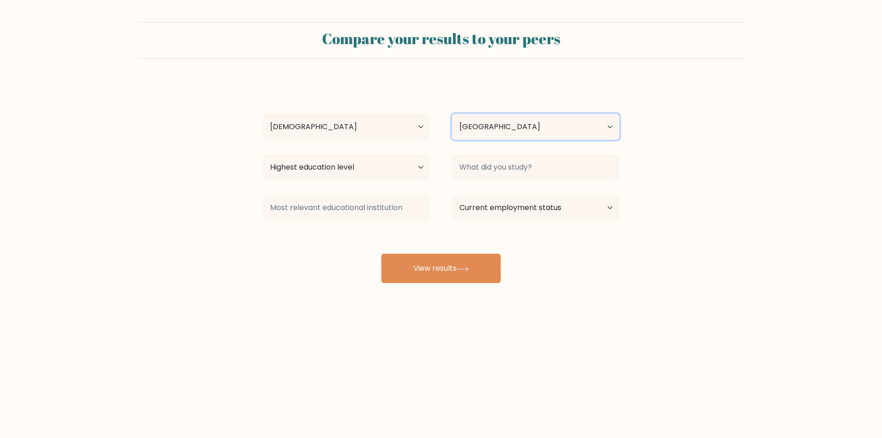
click at [487, 124] on select "Country [GEOGRAPHIC_DATA] [GEOGRAPHIC_DATA] [GEOGRAPHIC_DATA] [US_STATE] [GEOGR…" at bounding box center [535, 127] width 167 height 26
click at [419, 169] on select "Highest education level No schooling Primary Lower Secondary Upper Secondary Oc…" at bounding box center [346, 167] width 167 height 26
select select "bachelors_degree"
click at [263, 154] on select "Highest education level No schooling Primary Lower Secondary Upper Secondary Oc…" at bounding box center [346, 167] width 167 height 26
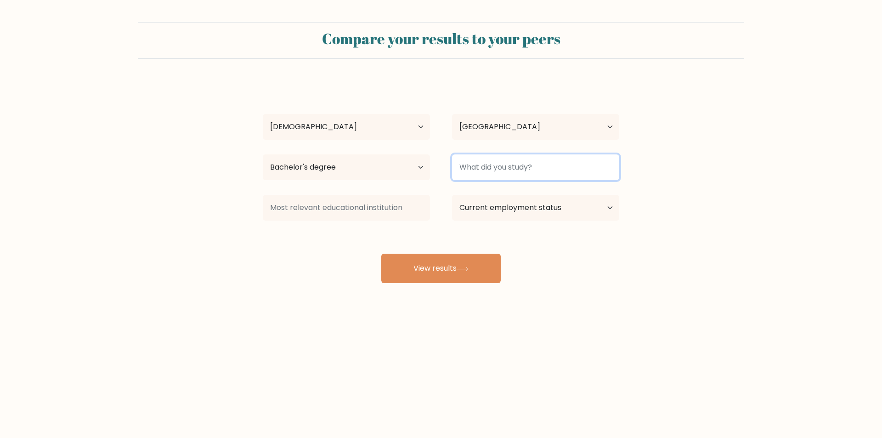
click at [553, 174] on input at bounding box center [535, 167] width 167 height 26
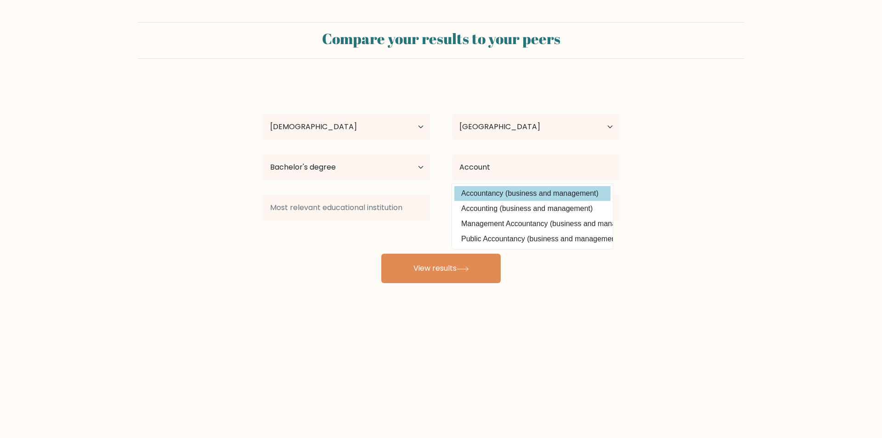
click at [493, 191] on option "Accountancy (business and management)" at bounding box center [532, 193] width 156 height 15
type input "Accountancy"
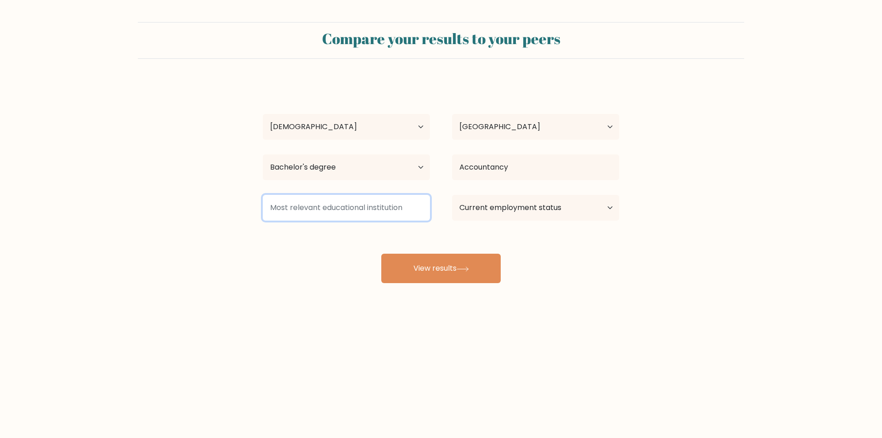
click at [350, 207] on input at bounding box center [346, 208] width 167 height 26
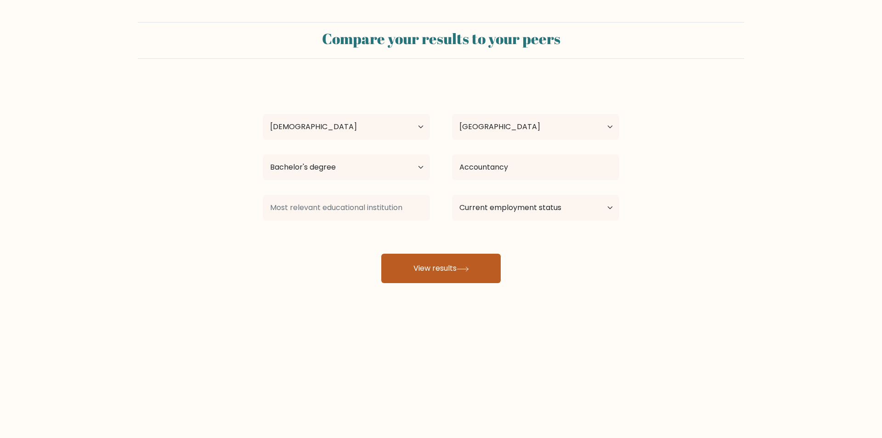
click at [427, 266] on button "View results" at bounding box center [440, 267] width 119 height 29
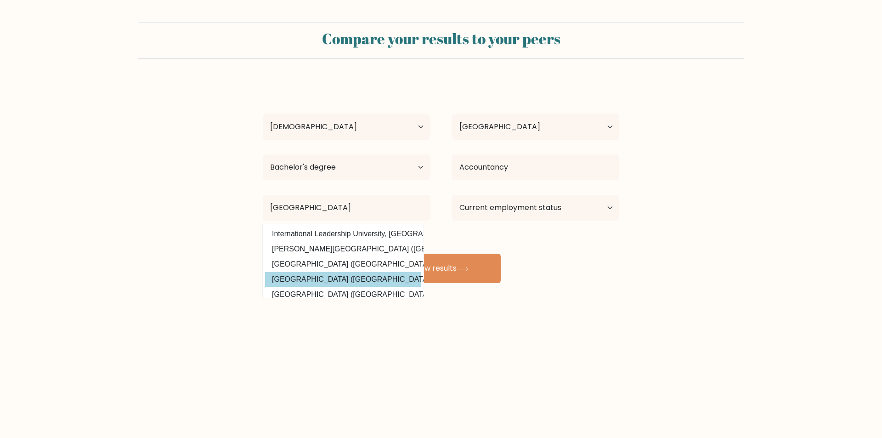
click at [330, 279] on option "[GEOGRAPHIC_DATA] ([GEOGRAPHIC_DATA])" at bounding box center [343, 279] width 156 height 15
type input "[GEOGRAPHIC_DATA]"
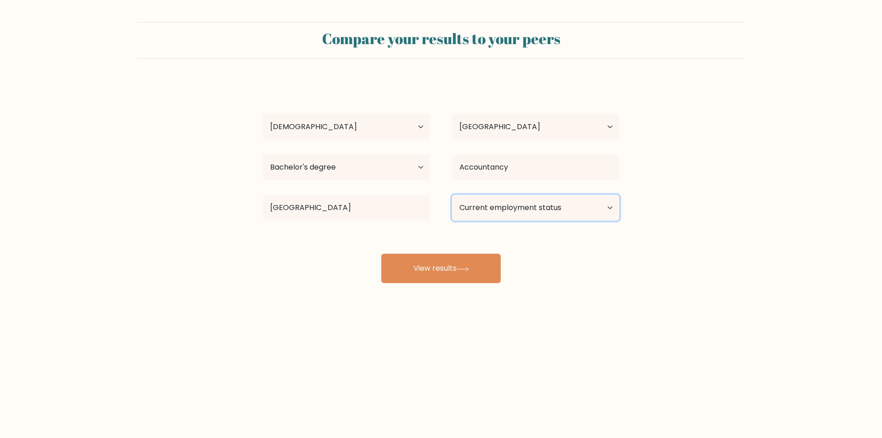
click at [567, 206] on select "Current employment status Employed Student Retired Other / prefer not to answer" at bounding box center [535, 208] width 167 height 26
select select "employed"
click at [452, 195] on select "Current employment status Employed Student Retired Other / prefer not to answer" at bounding box center [535, 208] width 167 height 26
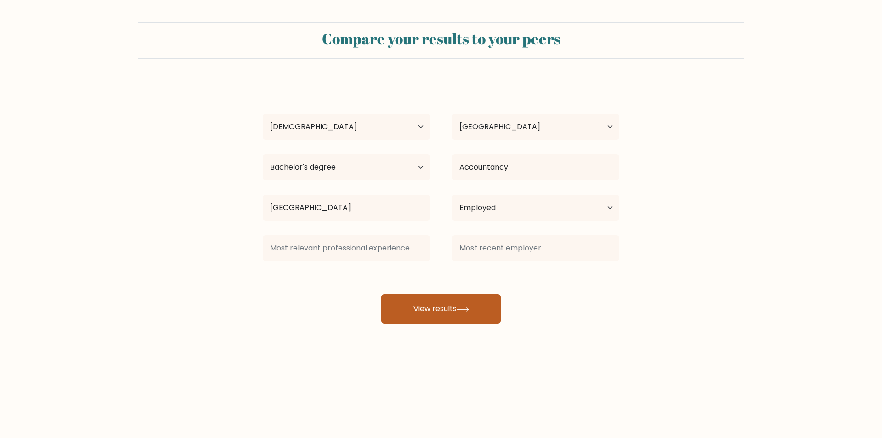
click at [419, 306] on button "View results" at bounding box center [440, 308] width 119 height 29
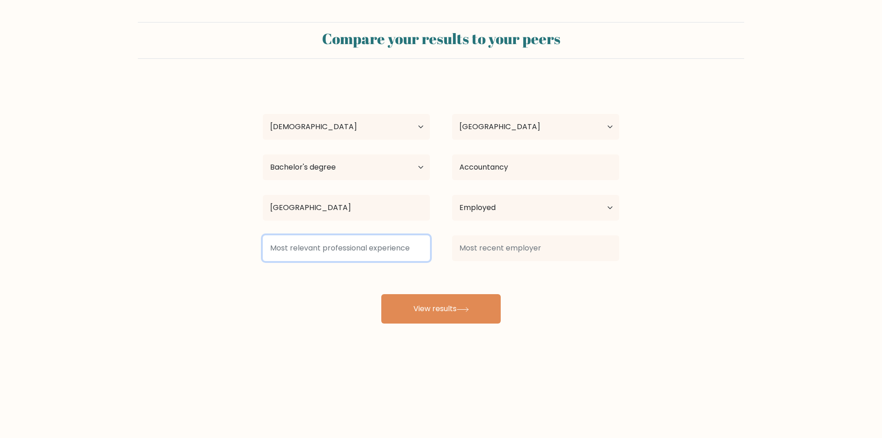
click at [340, 252] on input at bounding box center [346, 248] width 167 height 26
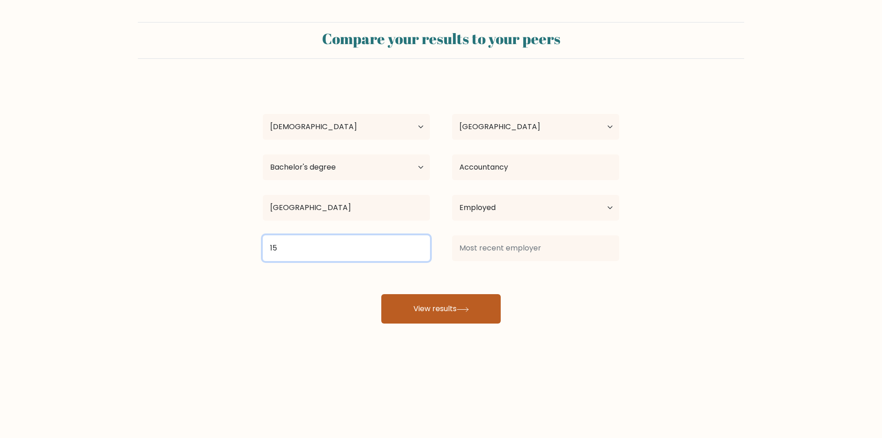
type input "15"
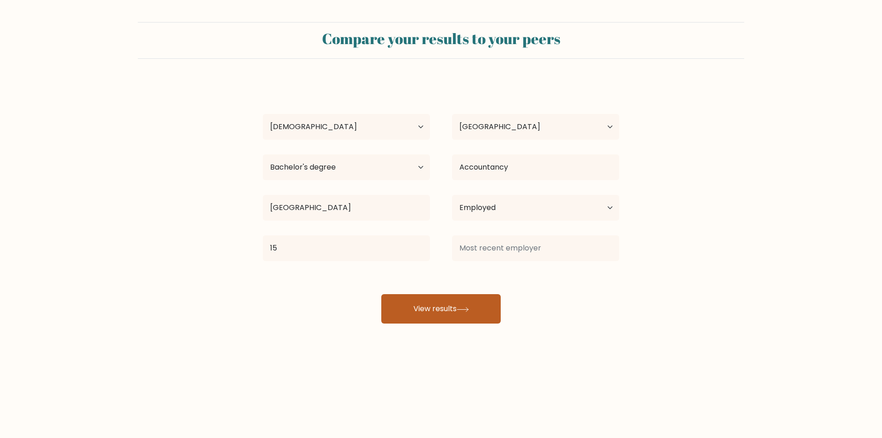
click at [423, 315] on button "View results" at bounding box center [440, 308] width 119 height 29
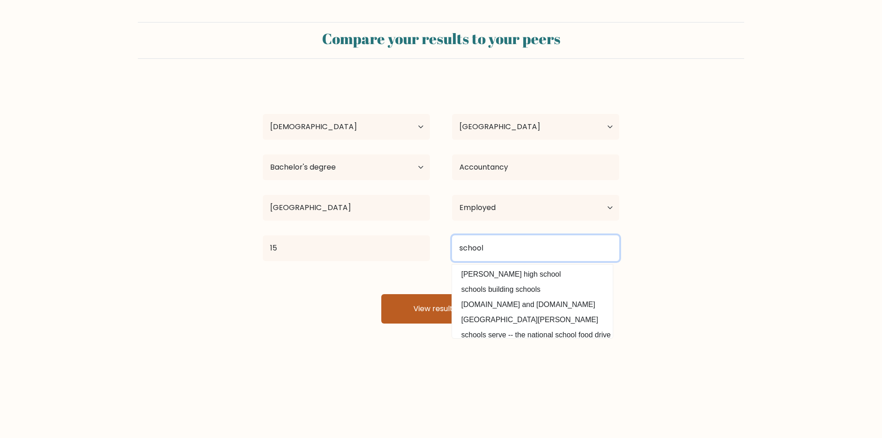
type input "school"
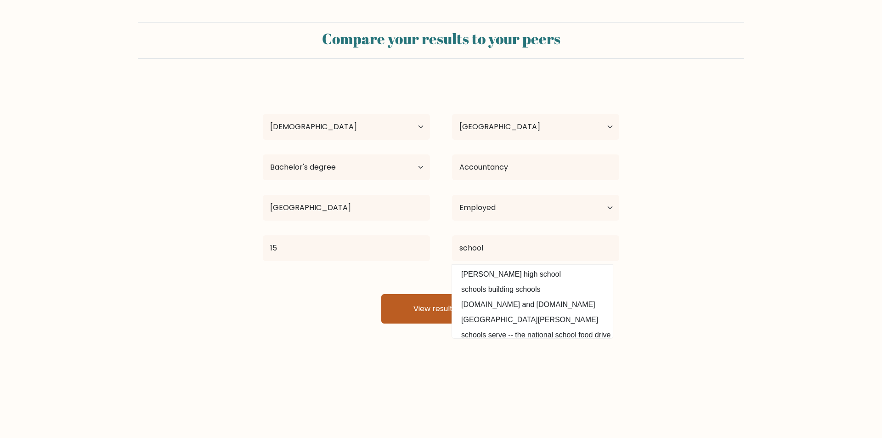
click at [407, 312] on button "View results" at bounding box center [440, 308] width 119 height 29
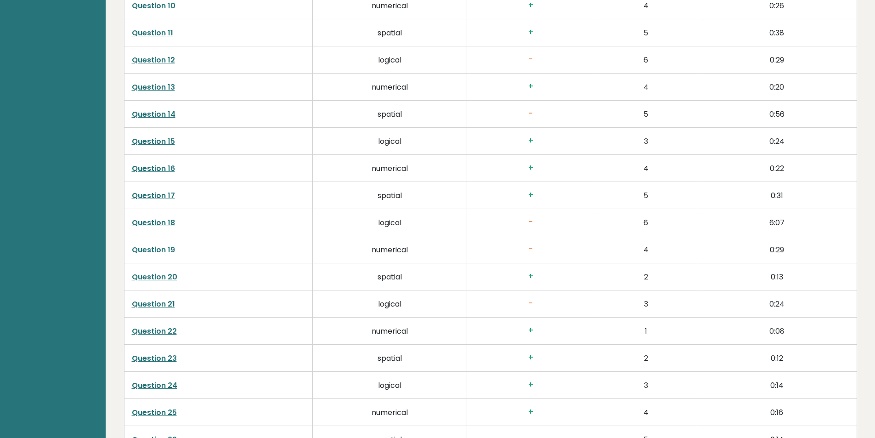
scroll to position [1837, 0]
